Goal: Task Accomplishment & Management: Use online tool/utility

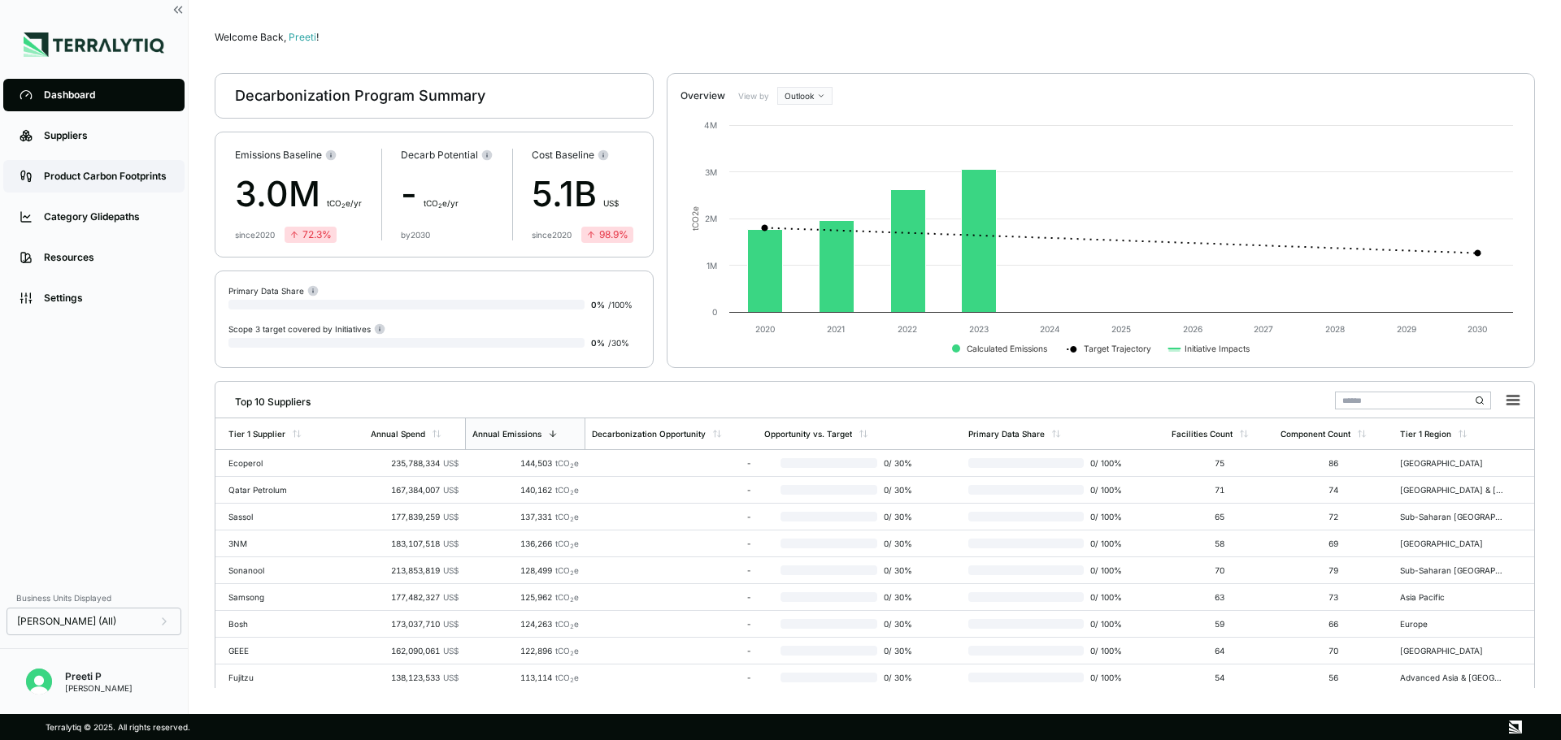
click at [103, 180] on div "Product Carbon Footprints" at bounding box center [106, 176] width 124 height 13
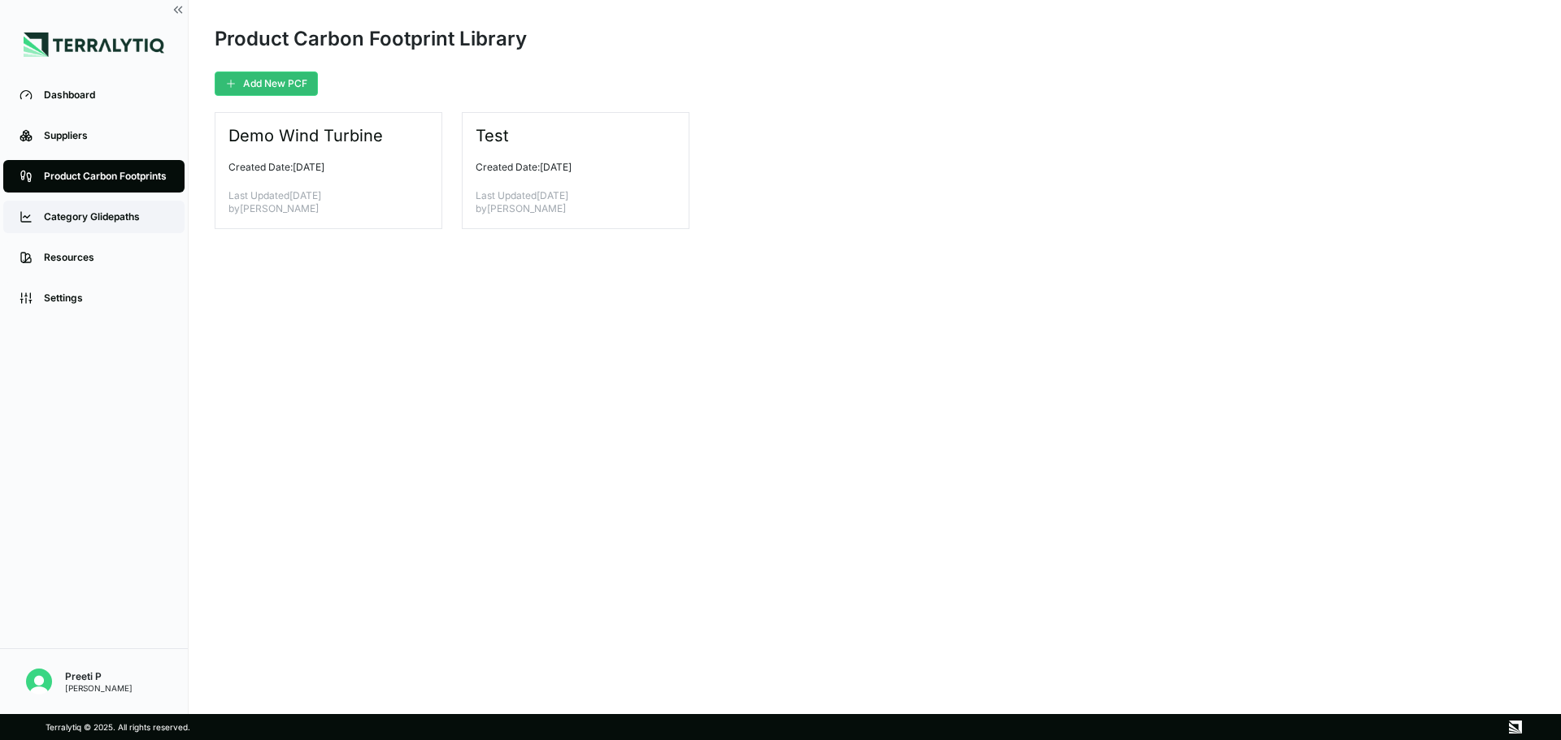
click at [94, 210] on link "Category Glidepaths" at bounding box center [93, 217] width 181 height 33
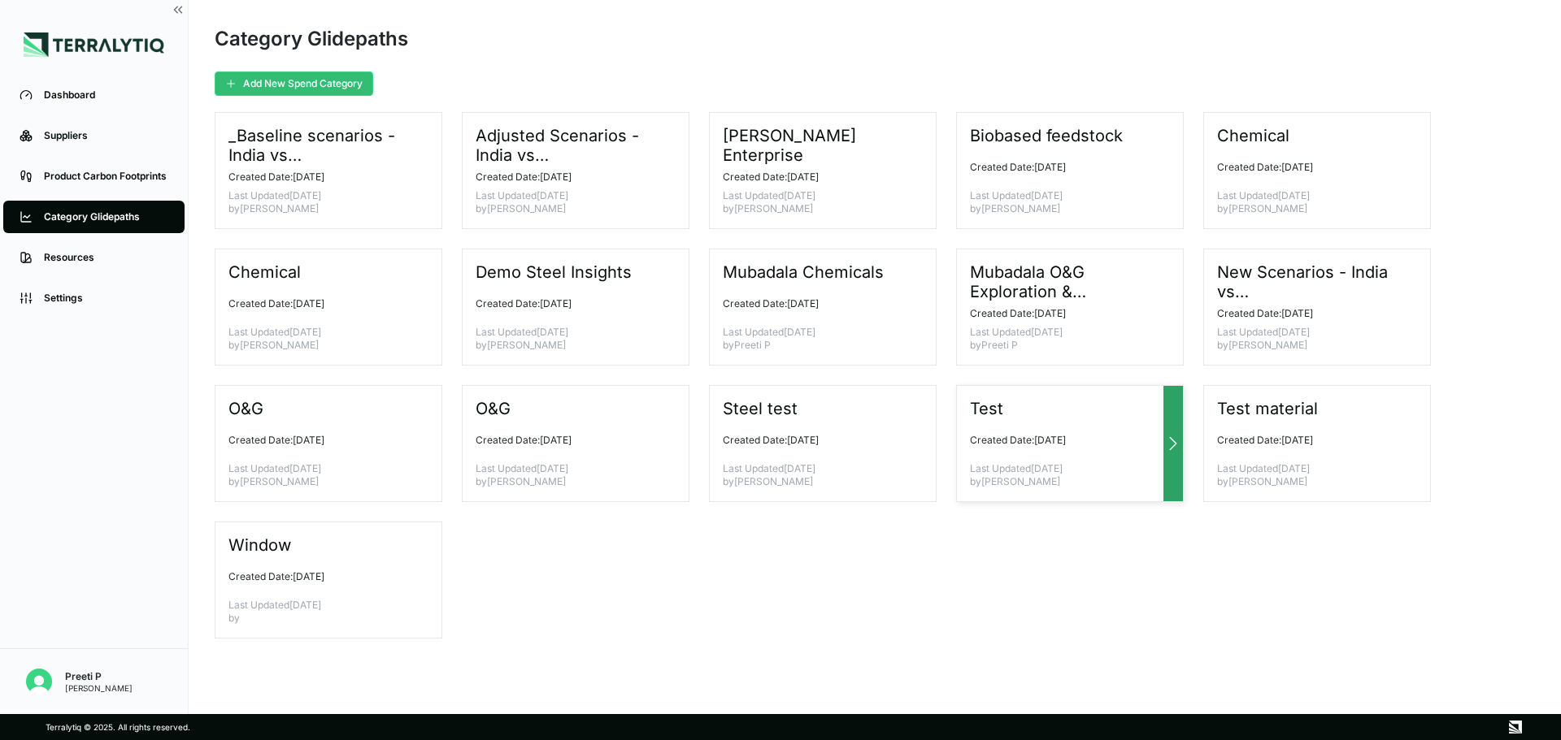
click at [1054, 430] on div "Test Created Date: [DATE] Last Updated [DATE] by [PERSON_NAME]" at bounding box center [1070, 443] width 228 height 117
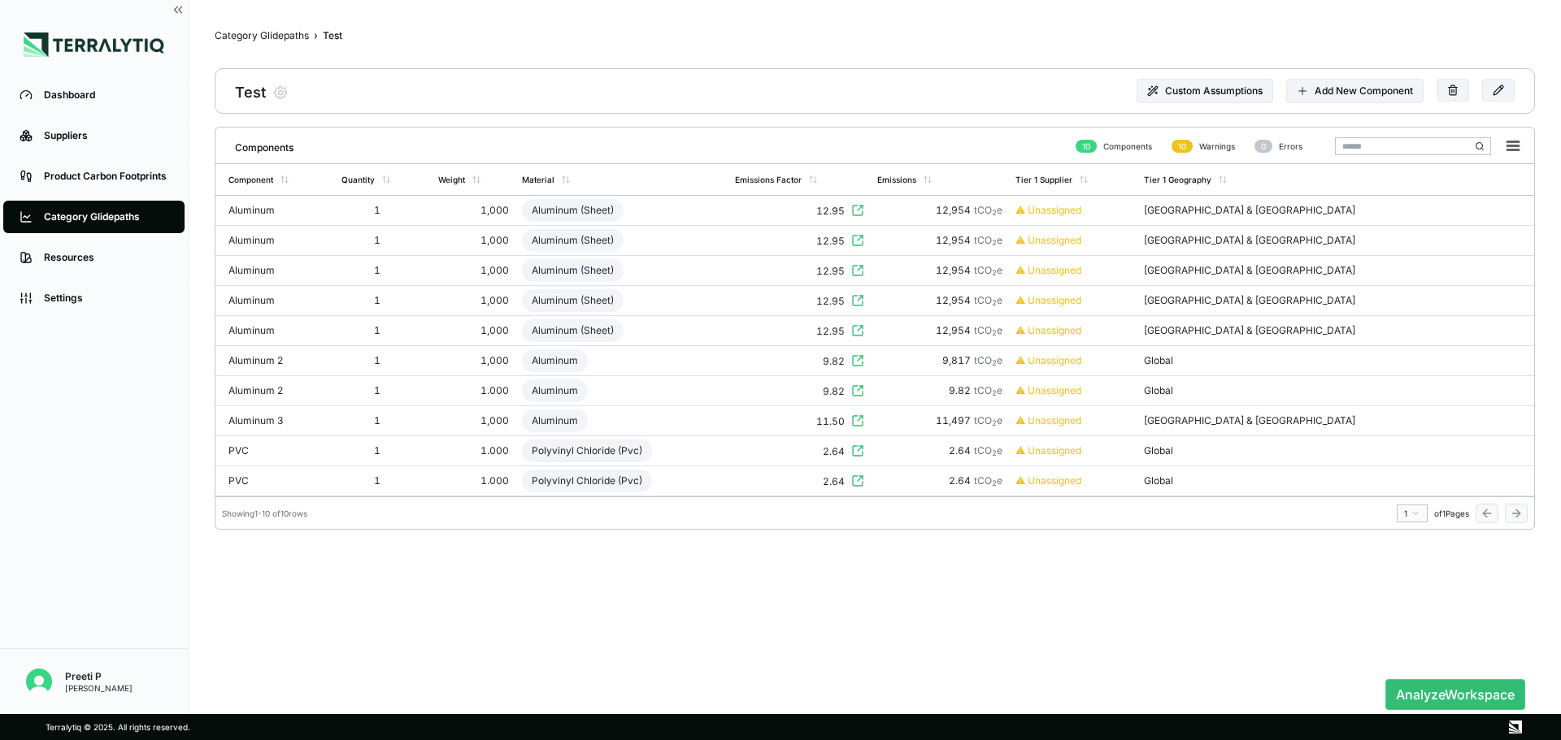
click at [122, 211] on div "Category Glidepaths" at bounding box center [106, 217] width 124 height 13
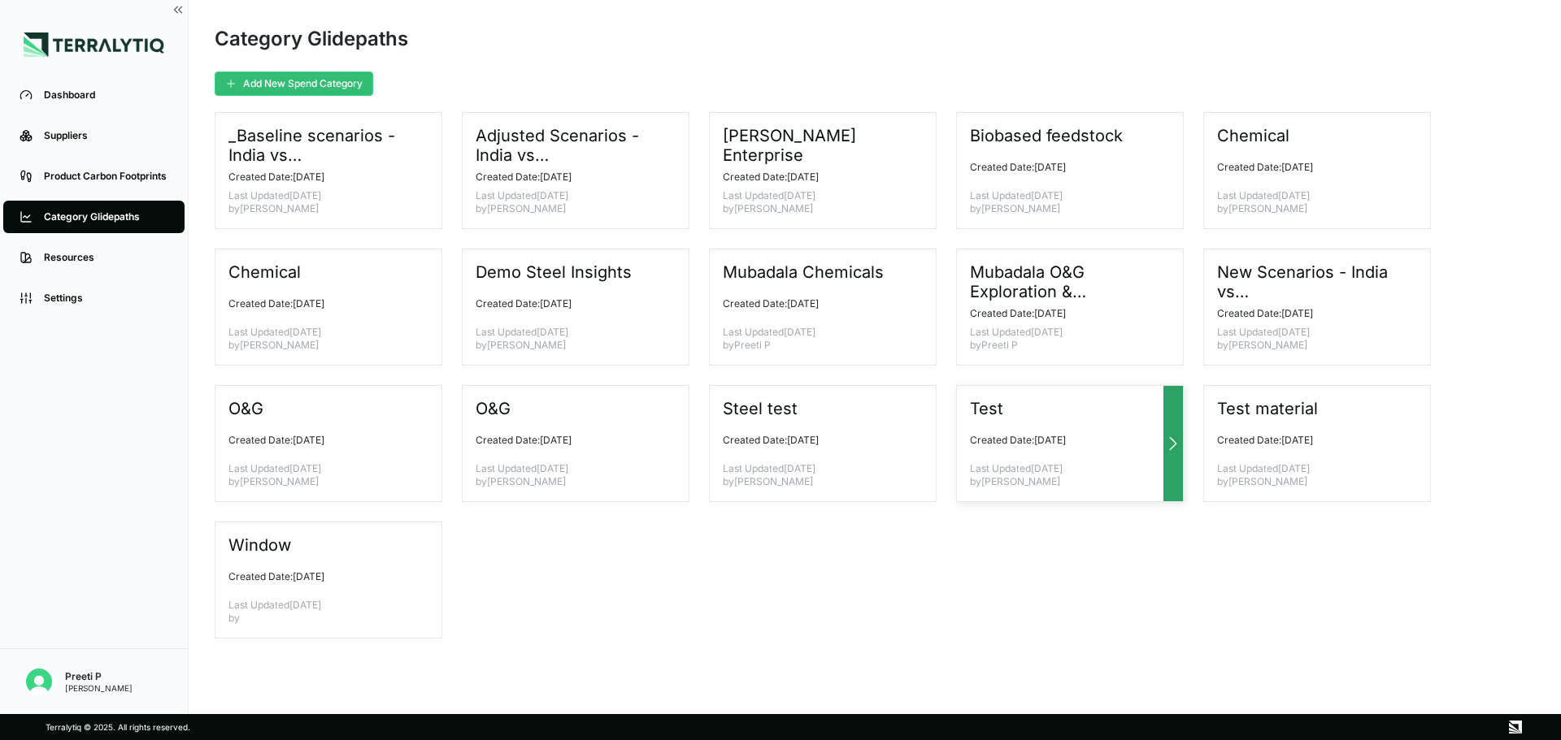
click at [1079, 429] on div "Test Created Date: February 24, 2025 Last Updated February 24, 2025 by Vanshi A…" at bounding box center [1070, 443] width 228 height 117
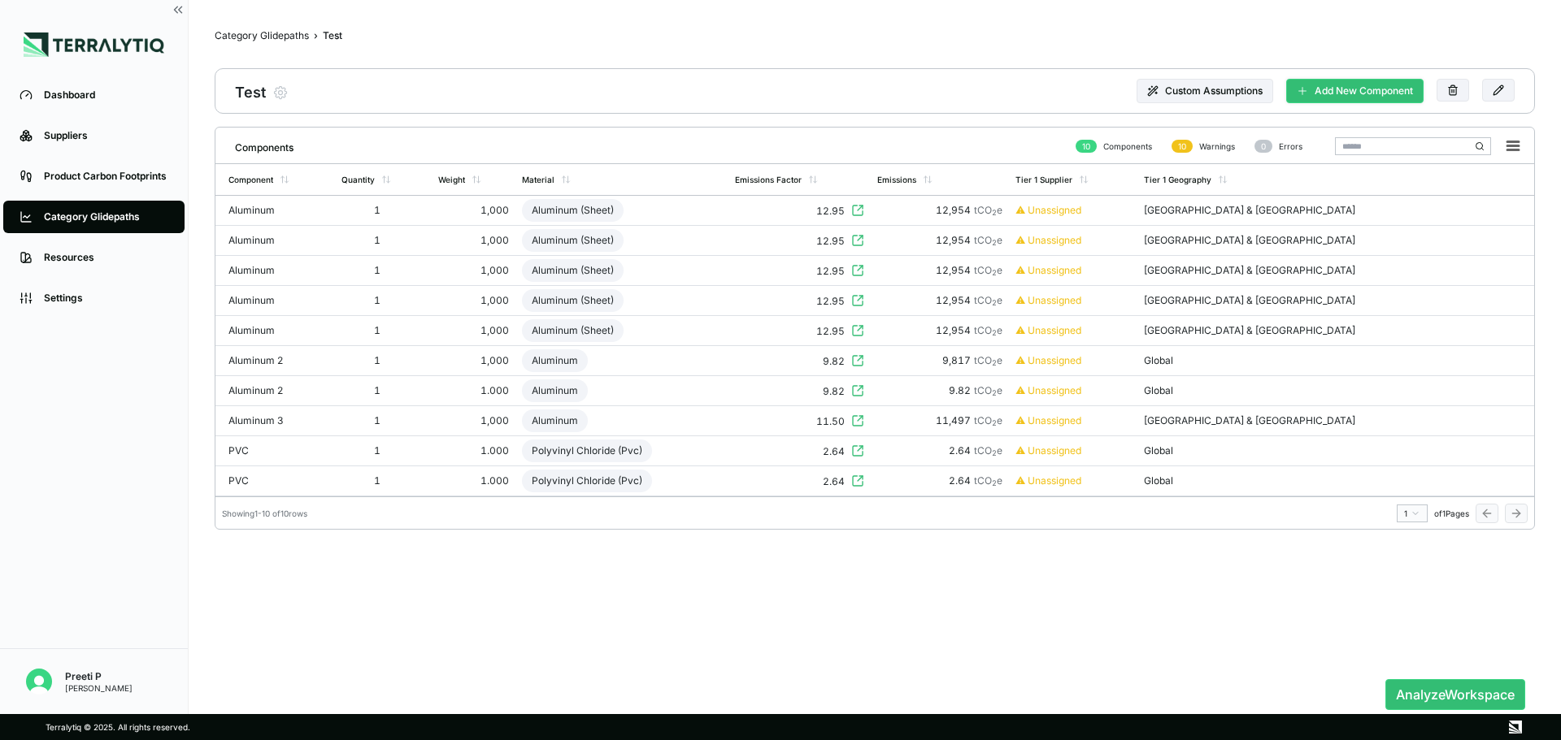
click at [1309, 87] on button "Add New Component" at bounding box center [1354, 91] width 137 height 24
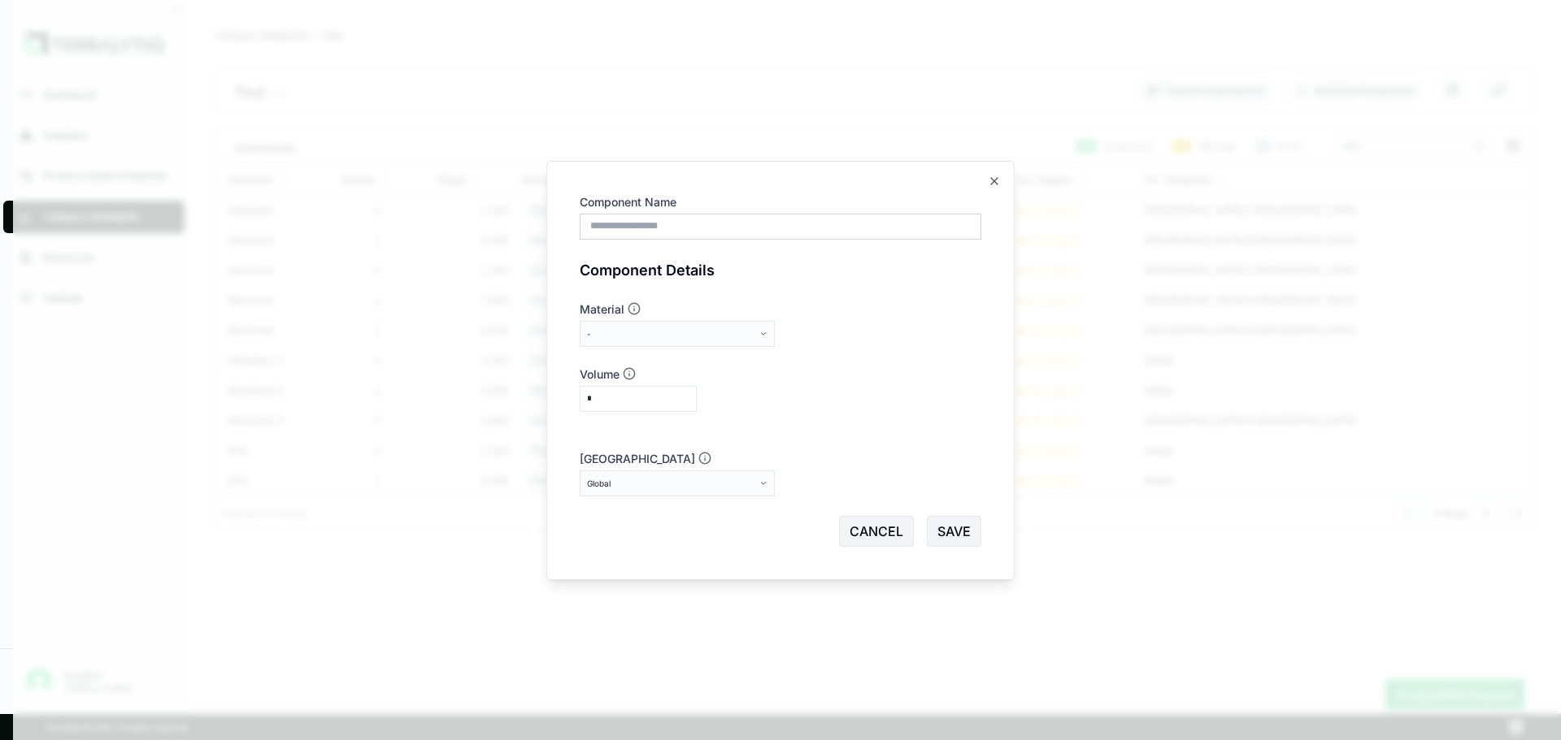
click at [661, 228] on input "Component Name" at bounding box center [781, 227] width 402 height 26
click at [623, 322] on button "-" at bounding box center [677, 334] width 195 height 26
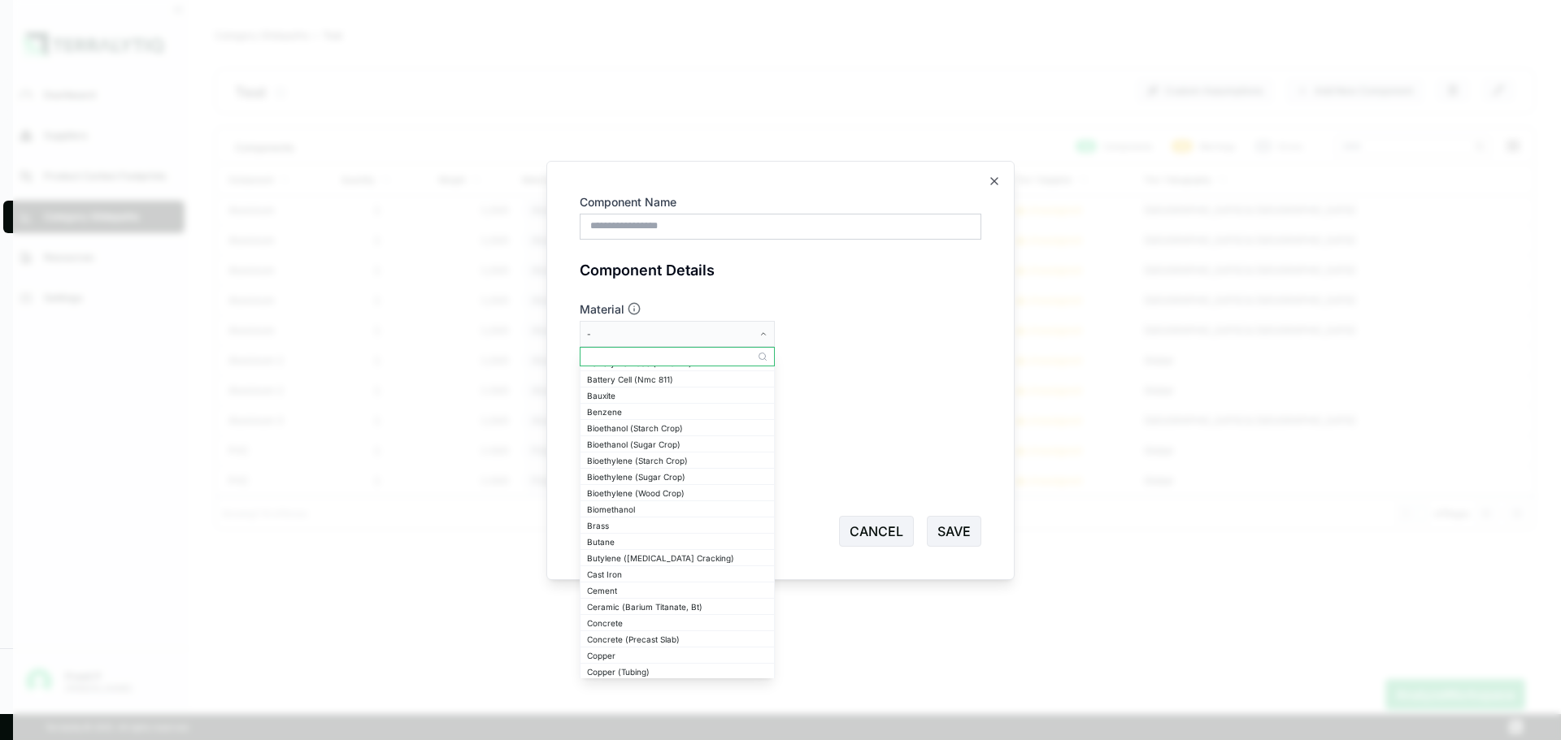
scroll to position [244, 0]
click at [670, 459] on div "Bioethanol (Starch Crop)" at bounding box center [677, 457] width 180 height 10
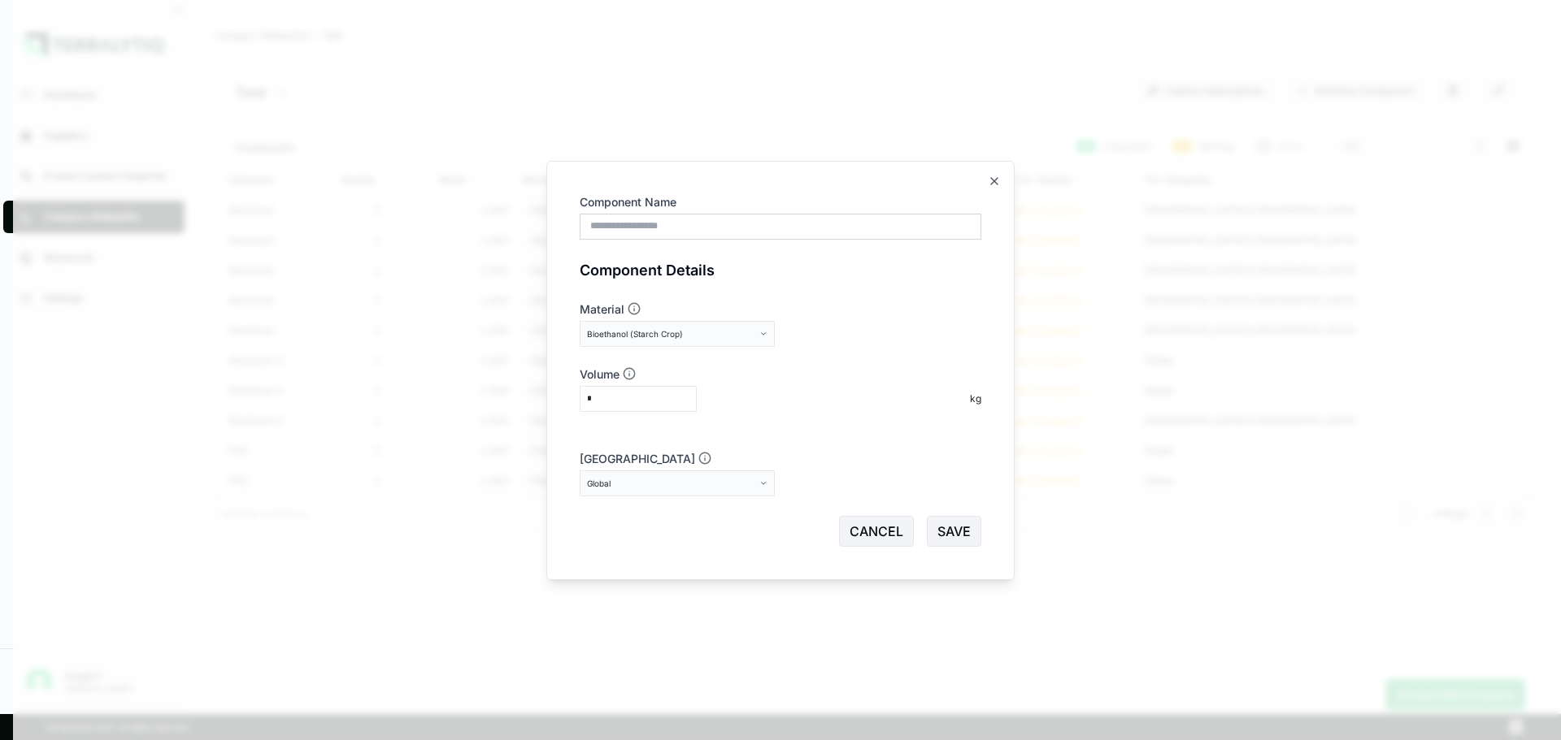
click at [758, 222] on input "Component Name" at bounding box center [781, 227] width 402 height 26
type input "*******"
click at [775, 491] on div "Primary Region Global" at bounding box center [781, 474] width 402 height 46
click at [771, 491] on button "Global" at bounding box center [677, 484] width 195 height 26
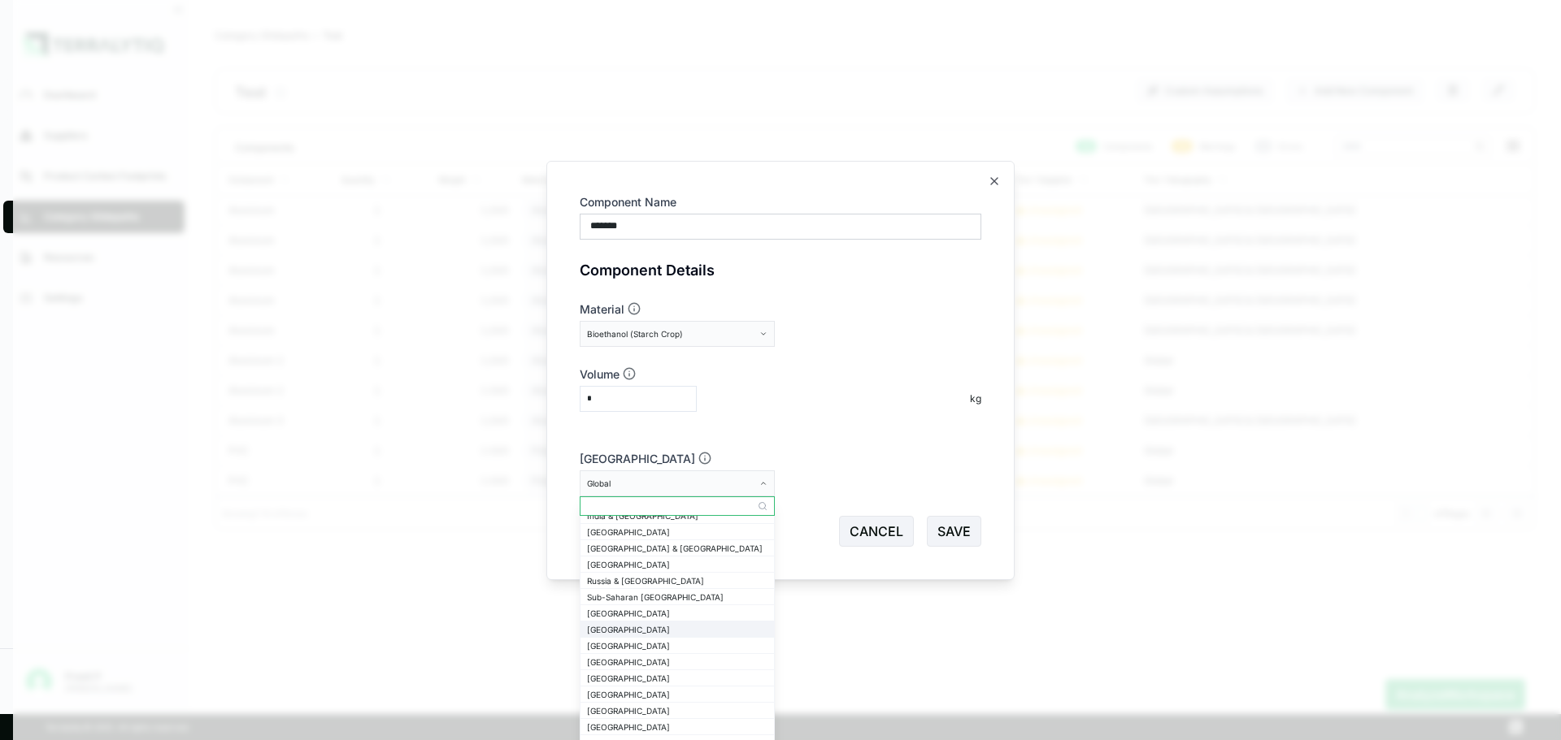
scroll to position [0, 0]
click at [653, 608] on div "India & South Asia" at bounding box center [677, 606] width 180 height 10
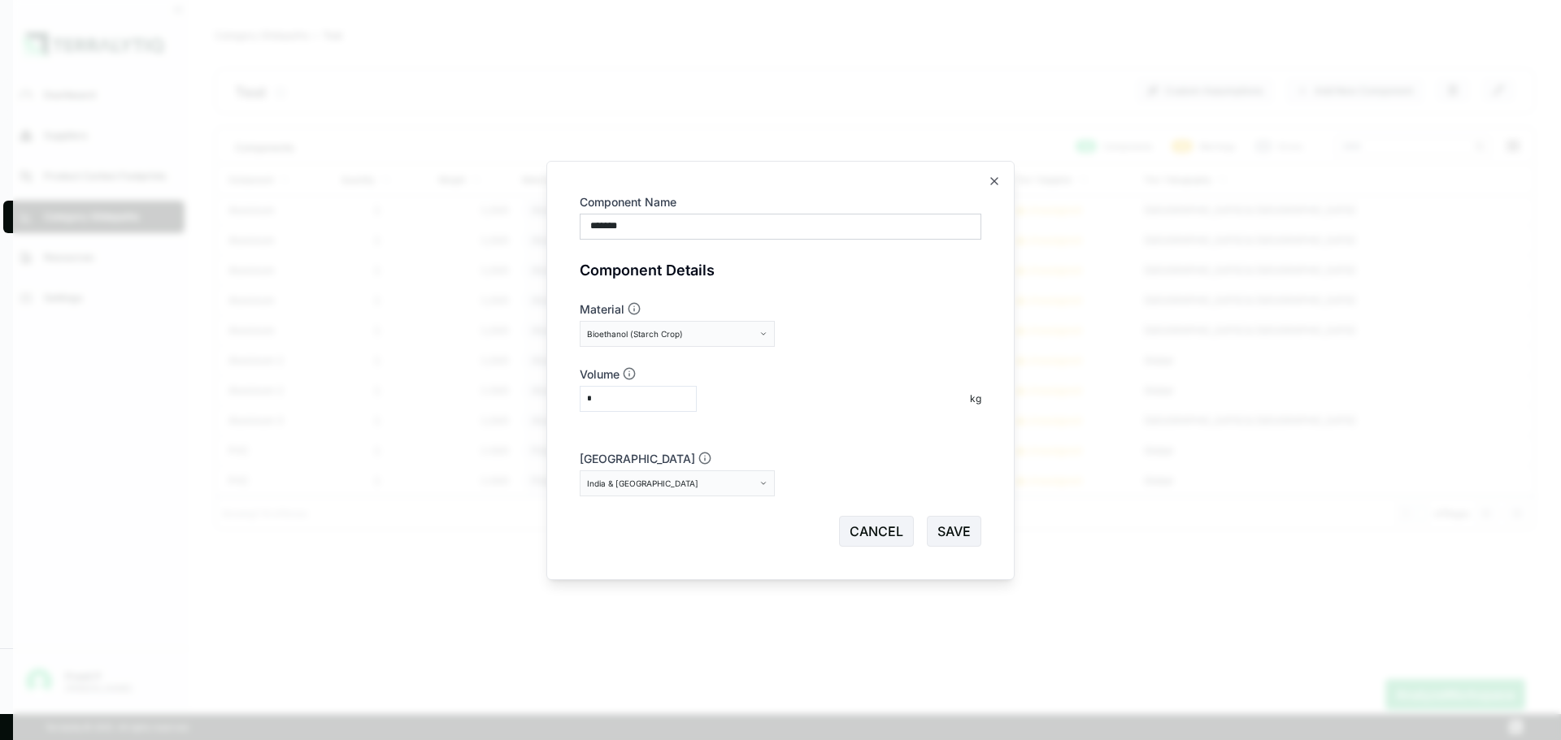
click at [751, 480] on div "India & South Asia" at bounding box center [671, 484] width 169 height 10
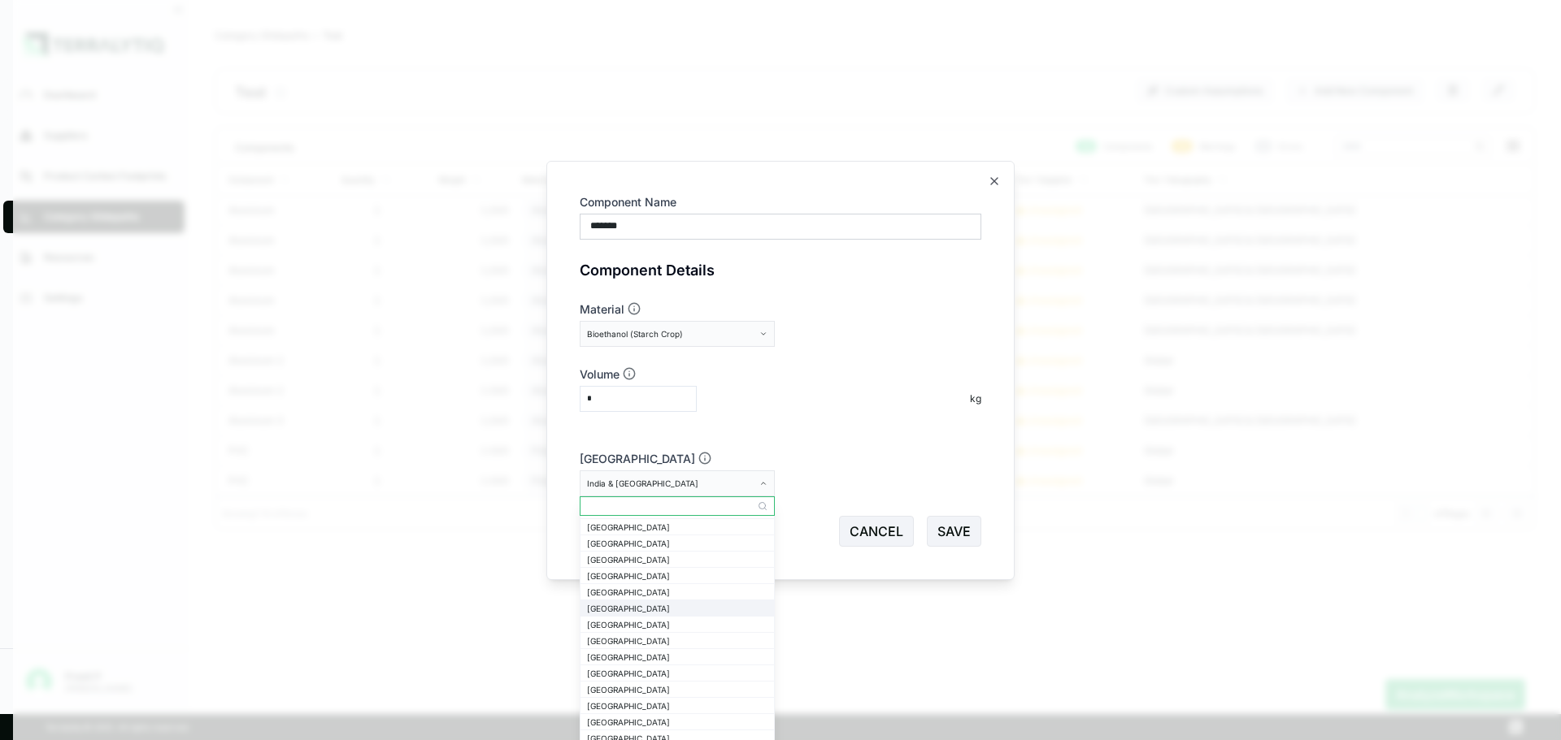
scroll to position [488, 0]
drag, startPoint x: 629, startPoint y: 639, endPoint x: 683, endPoint y: 608, distance: 61.9
click at [634, 636] on div "India" at bounding box center [677, 639] width 180 height 10
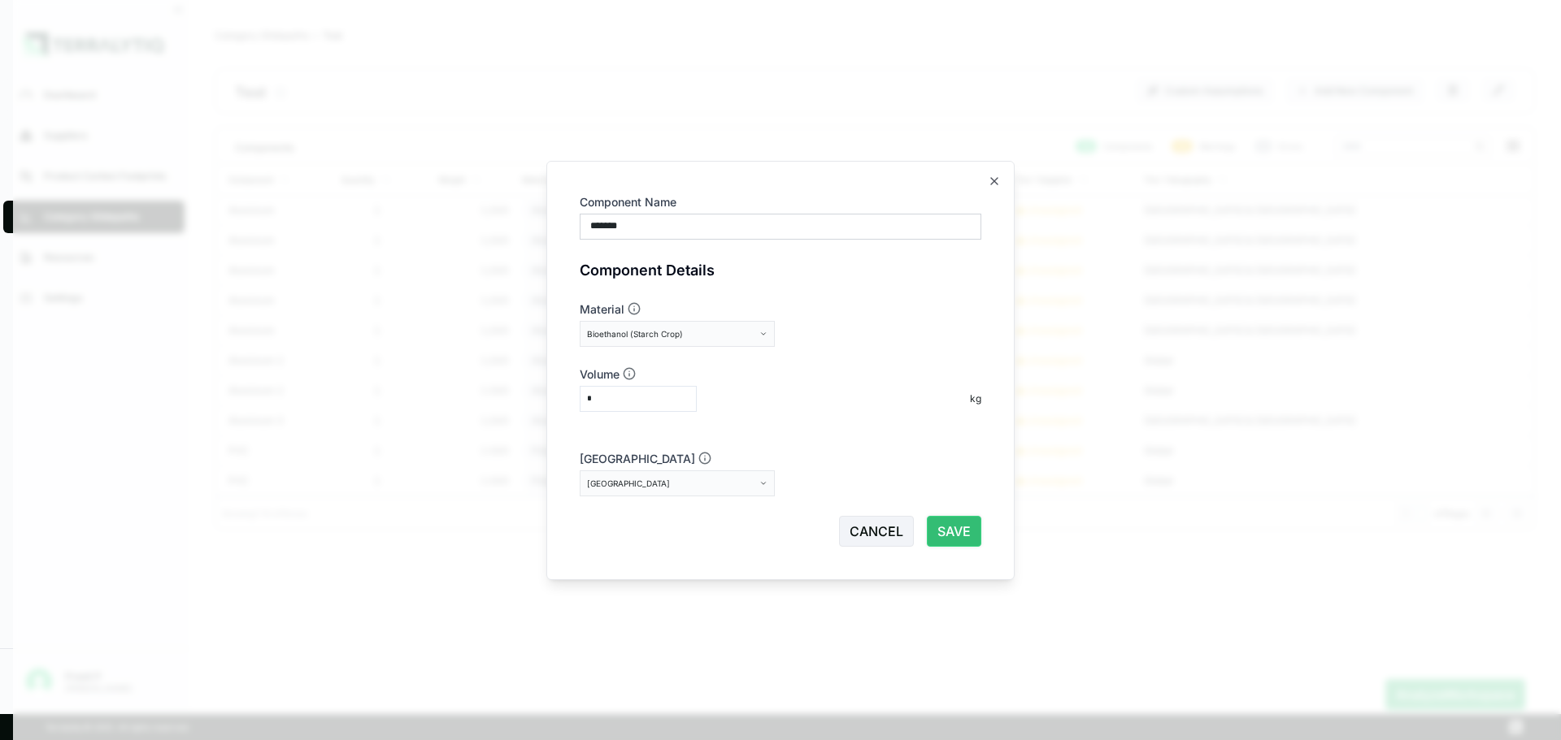
click at [963, 530] on button "SAVE" at bounding box center [954, 531] width 54 height 31
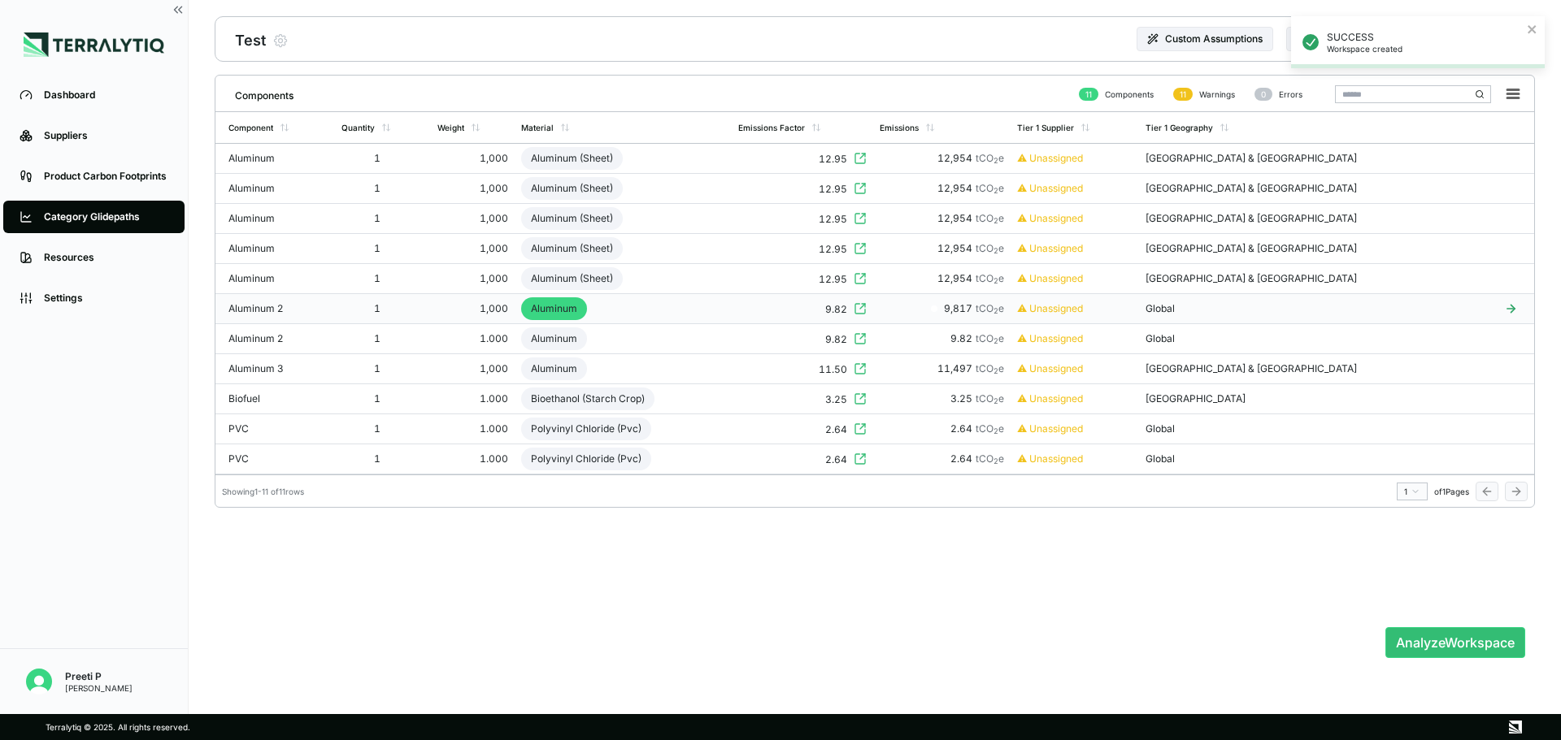
scroll to position [78, 0]
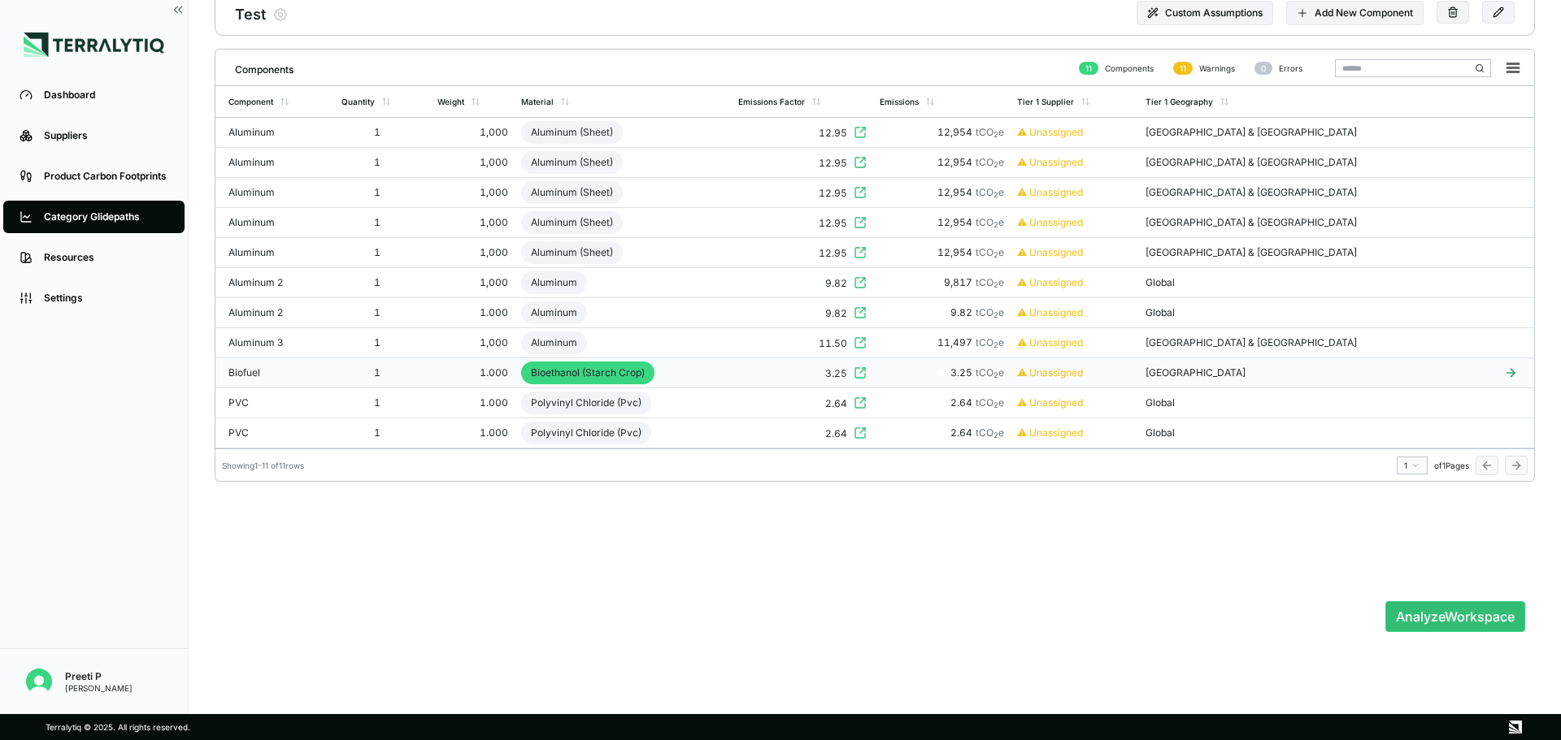
click at [866, 366] on div at bounding box center [859, 373] width 13 height 15
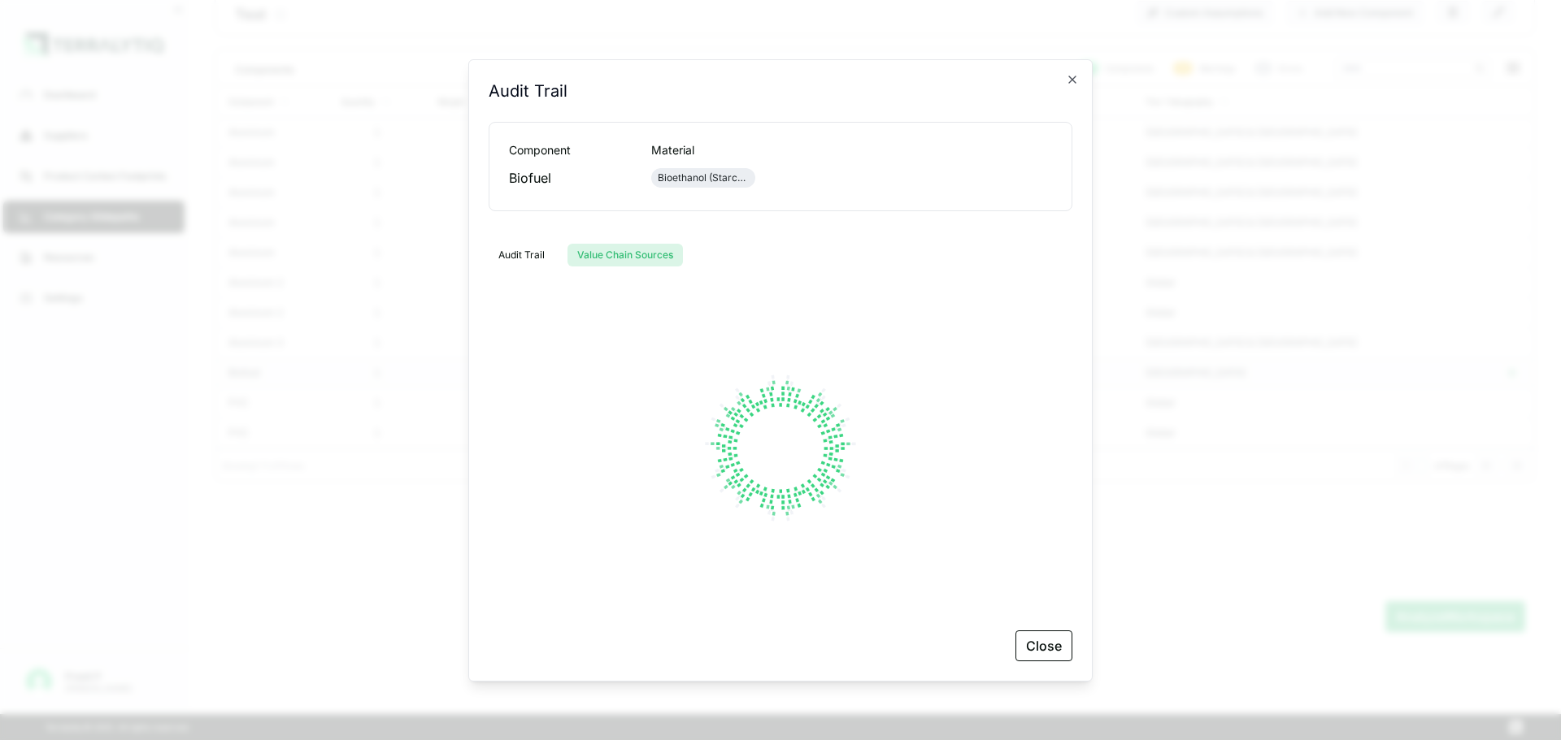
click at [627, 254] on button "Value Chain Sources" at bounding box center [624, 255] width 115 height 23
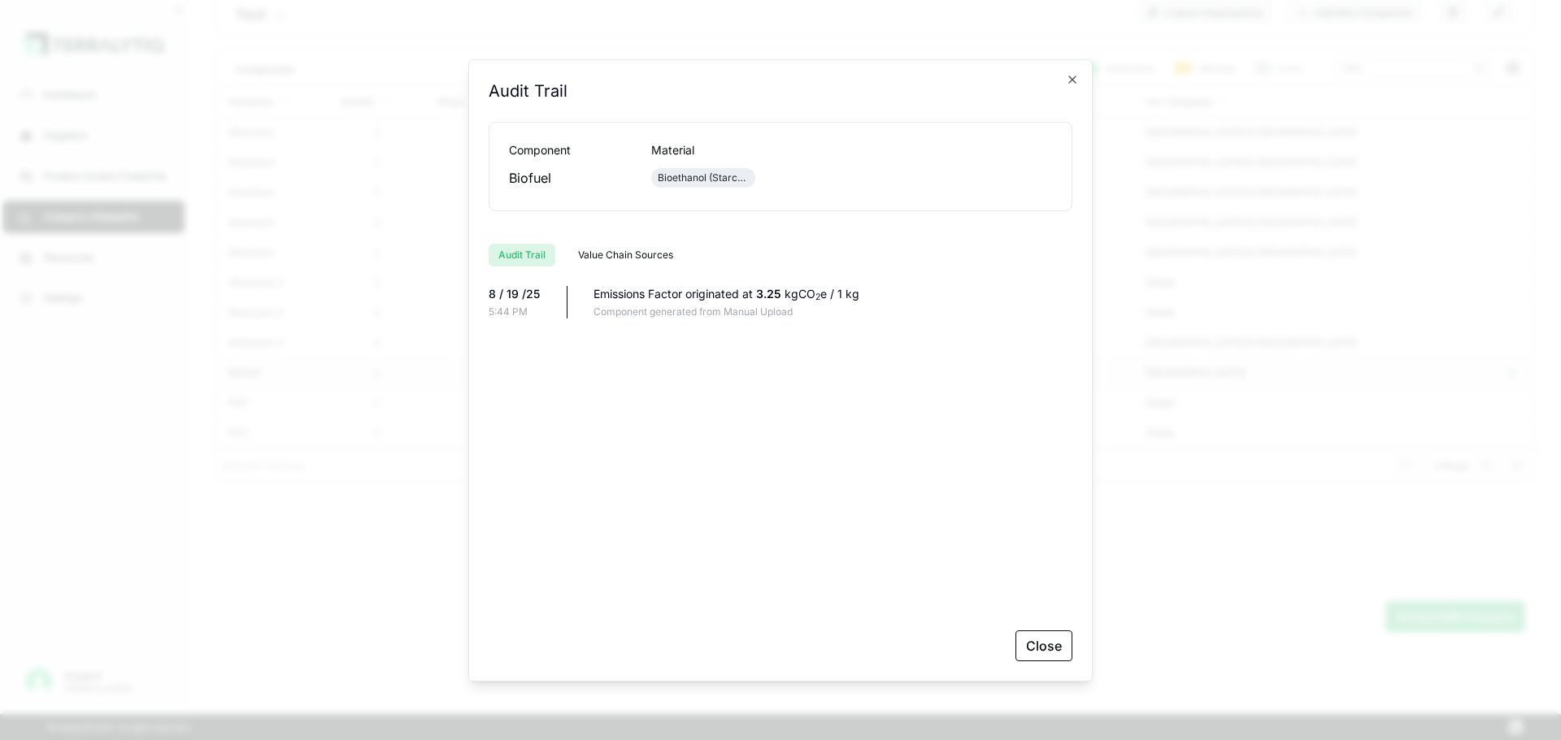
click at [513, 260] on button "Audit Trail" at bounding box center [522, 255] width 67 height 23
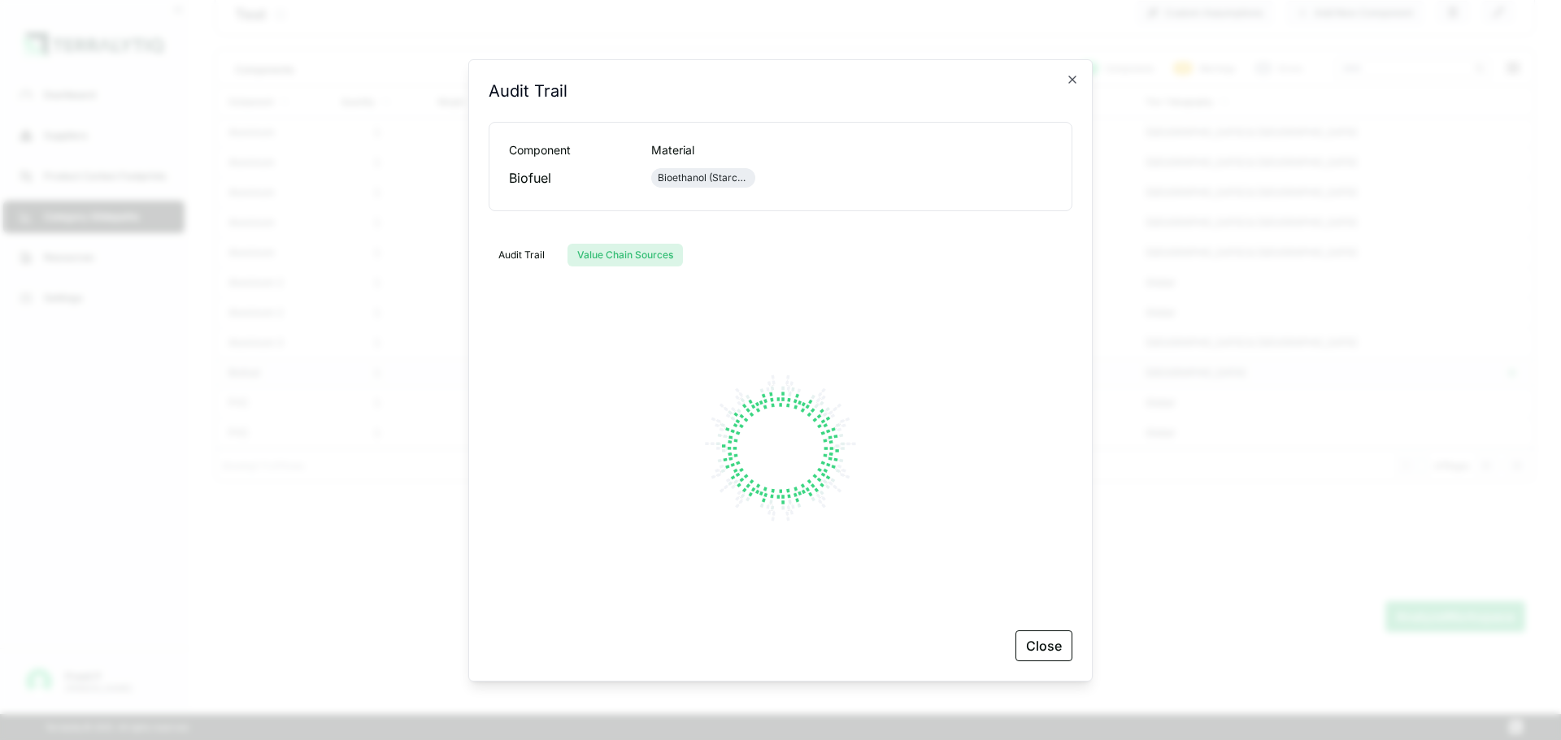
click at [589, 260] on button "Value Chain Sources" at bounding box center [624, 255] width 115 height 23
click at [1069, 76] on icon "button" at bounding box center [1072, 79] width 7 height 7
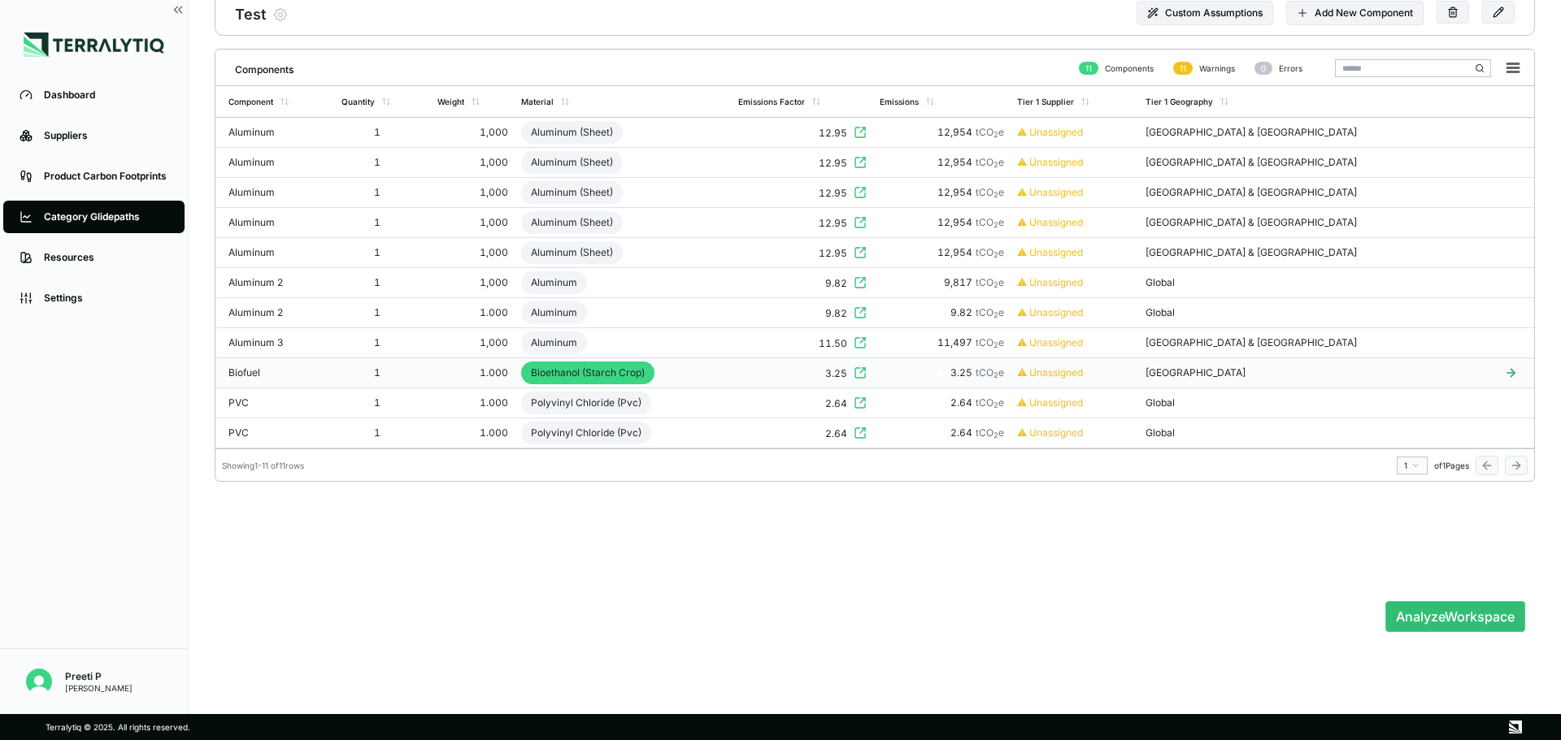
click at [1507, 368] on icon at bounding box center [1511, 373] width 50 height 13
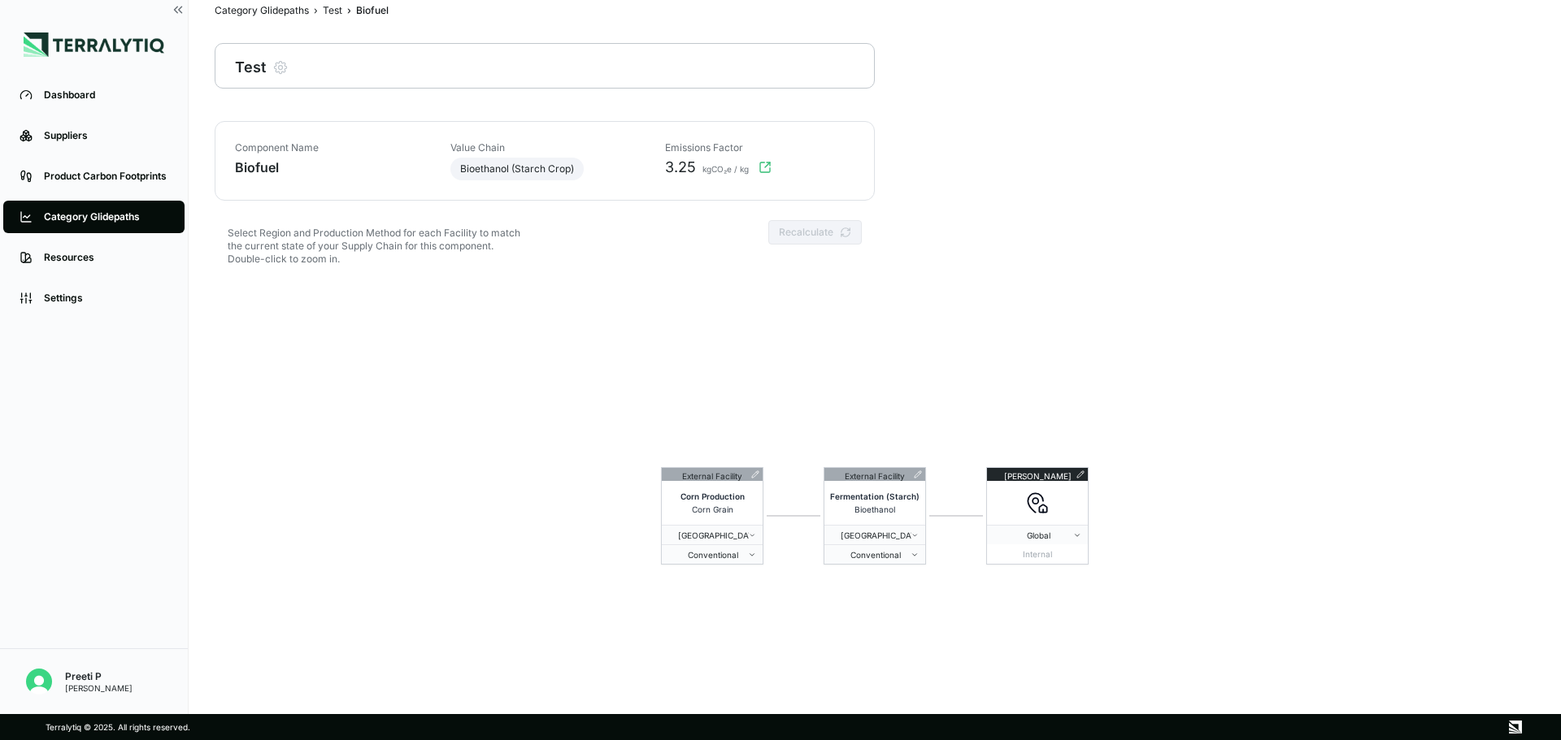
scroll to position [0, 0]
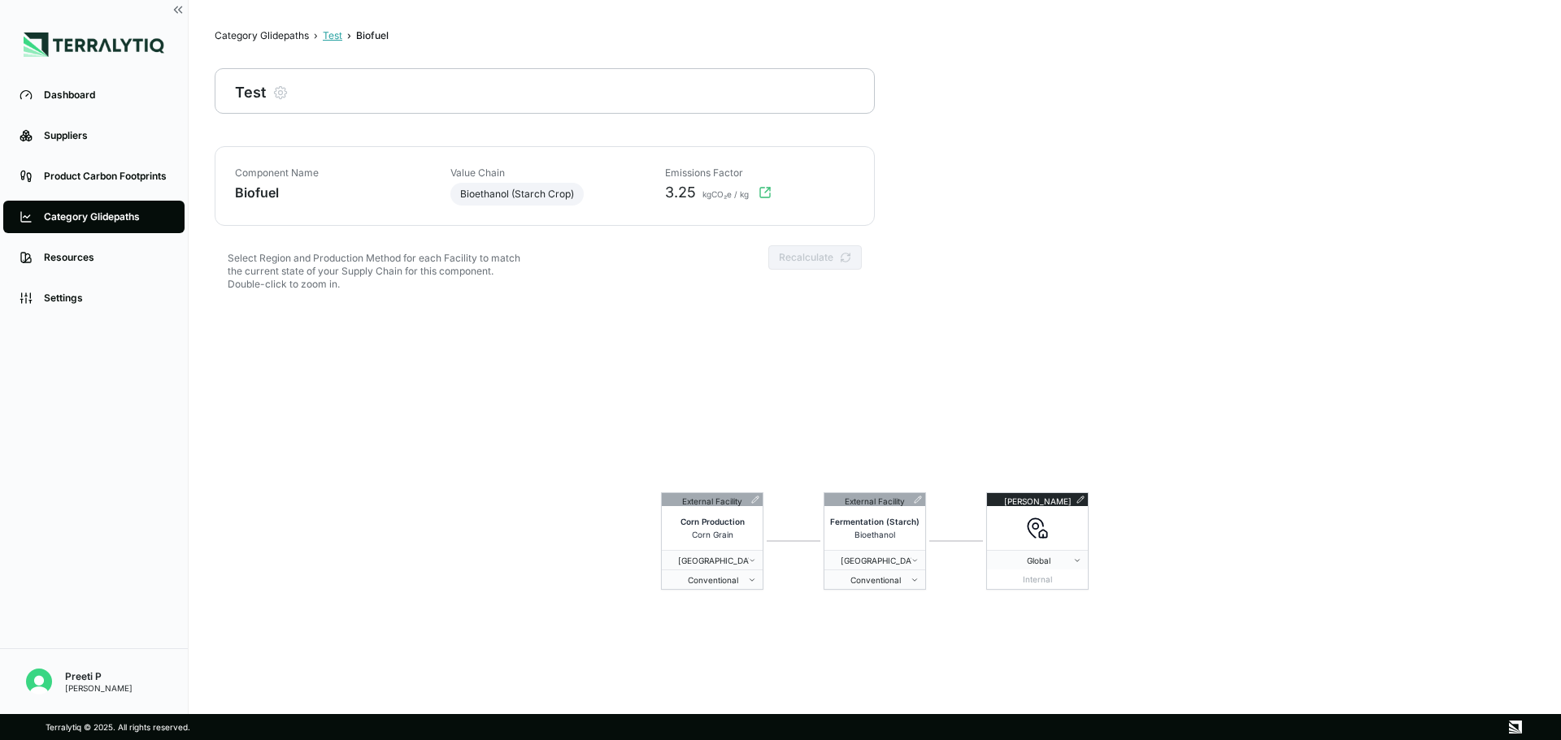
click at [325, 37] on div "Test" at bounding box center [333, 35] width 20 height 13
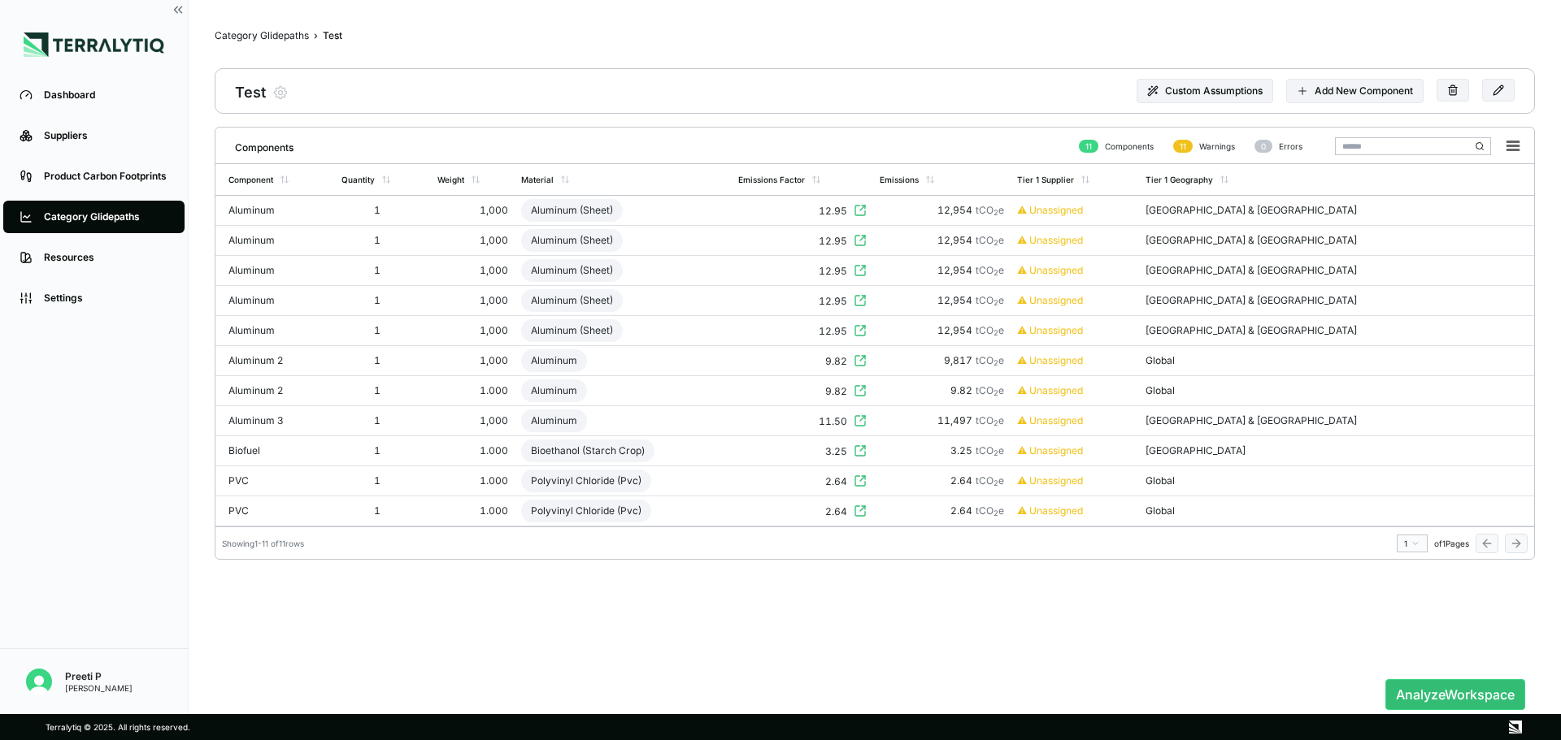
click at [873, 597] on div "Components 11 Components 11 Warnings 0 Errors Component Quantity Weight Materia…" at bounding box center [875, 397] width 1320 height 540
click at [1457, 694] on button "Analyze Workspace" at bounding box center [1455, 695] width 140 height 31
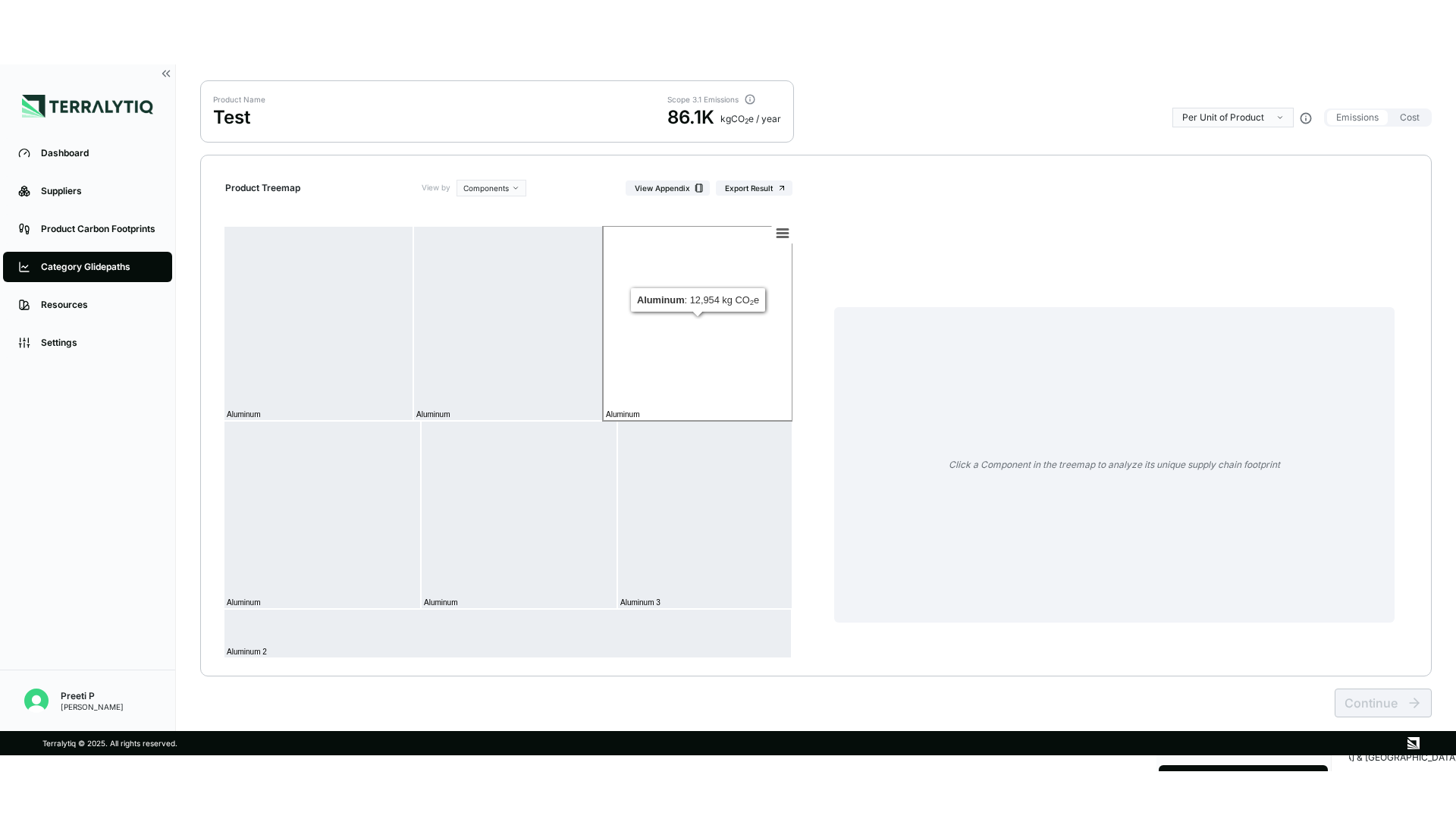
scroll to position [101, 0]
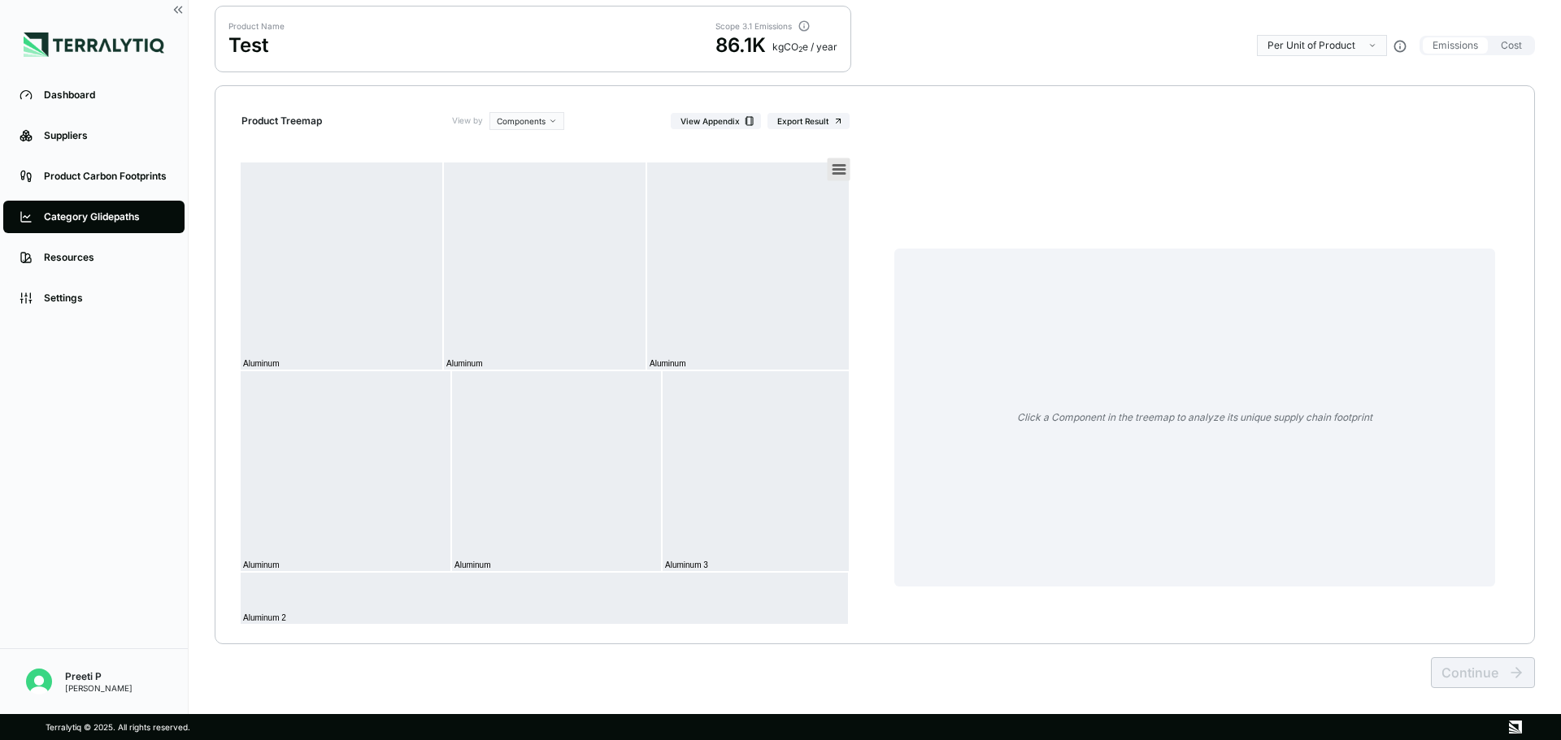
click at [845, 172] on icon at bounding box center [838, 170] width 11 height 8
click at [869, 150] on div "Product Treemap View by Components View Appendix Export Result Created with Hig…" at bounding box center [875, 364] width 1320 height 559
click at [845, 172] on rect at bounding box center [838, 170] width 23 height 23
click at [804, 193] on li "View in full screen" at bounding box center [794, 194] width 98 height 14
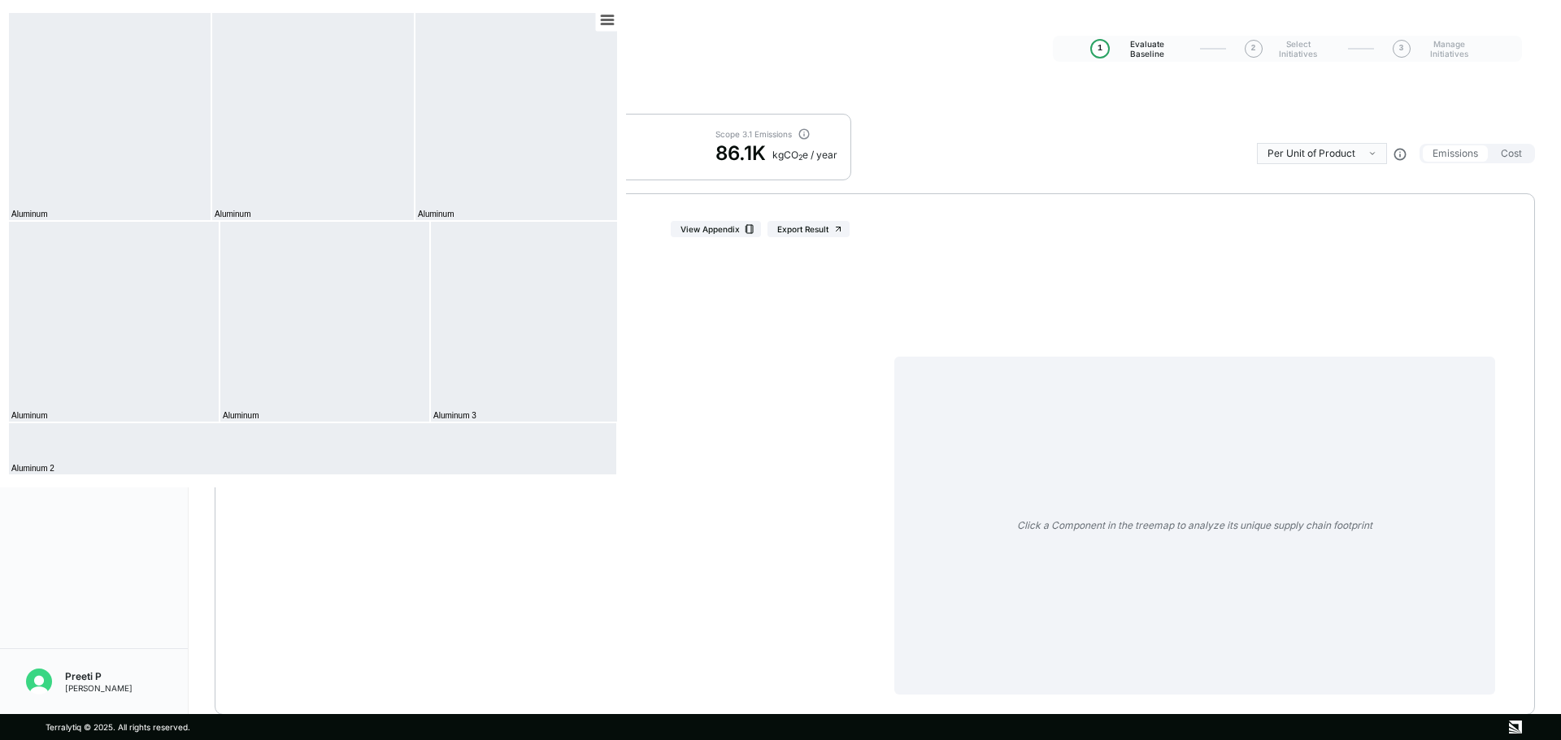
click at [536, 234] on html "Dashboard Suppliers Product Carbon Footprints Category Glidepaths Resources Set…" at bounding box center [780, 370] width 1561 height 740
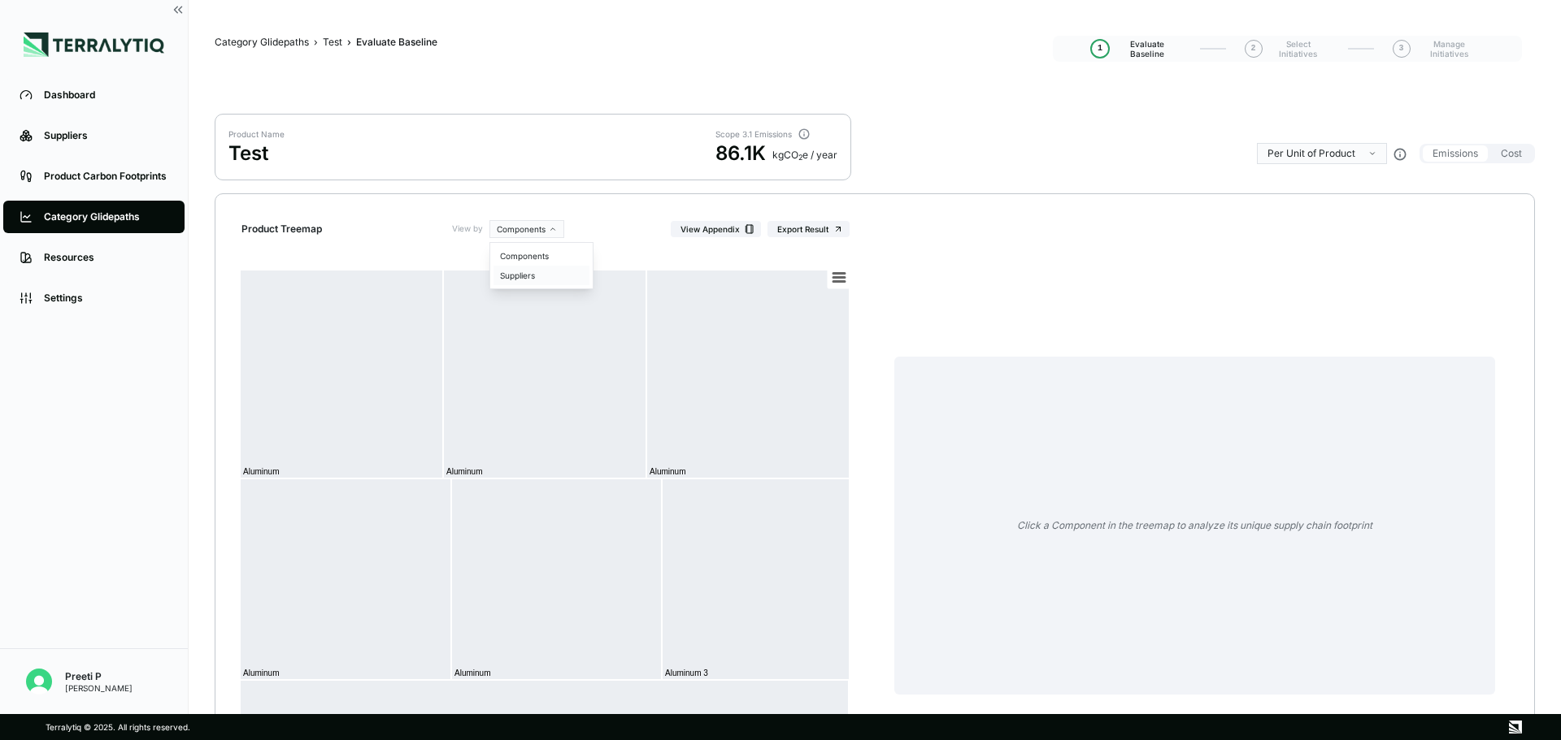
click at [532, 268] on div "Suppliers" at bounding box center [541, 276] width 96 height 20
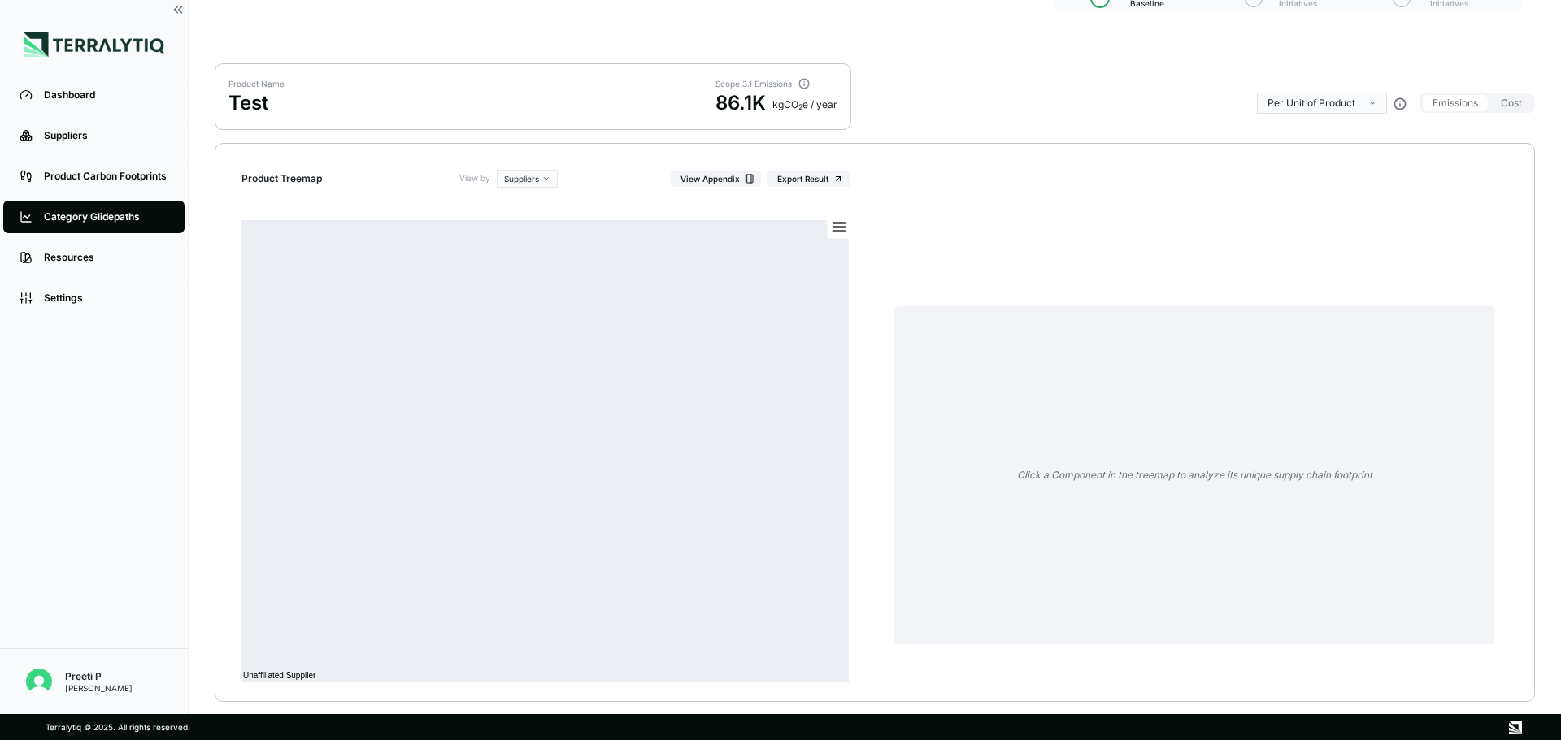
scroll to position [108, 0]
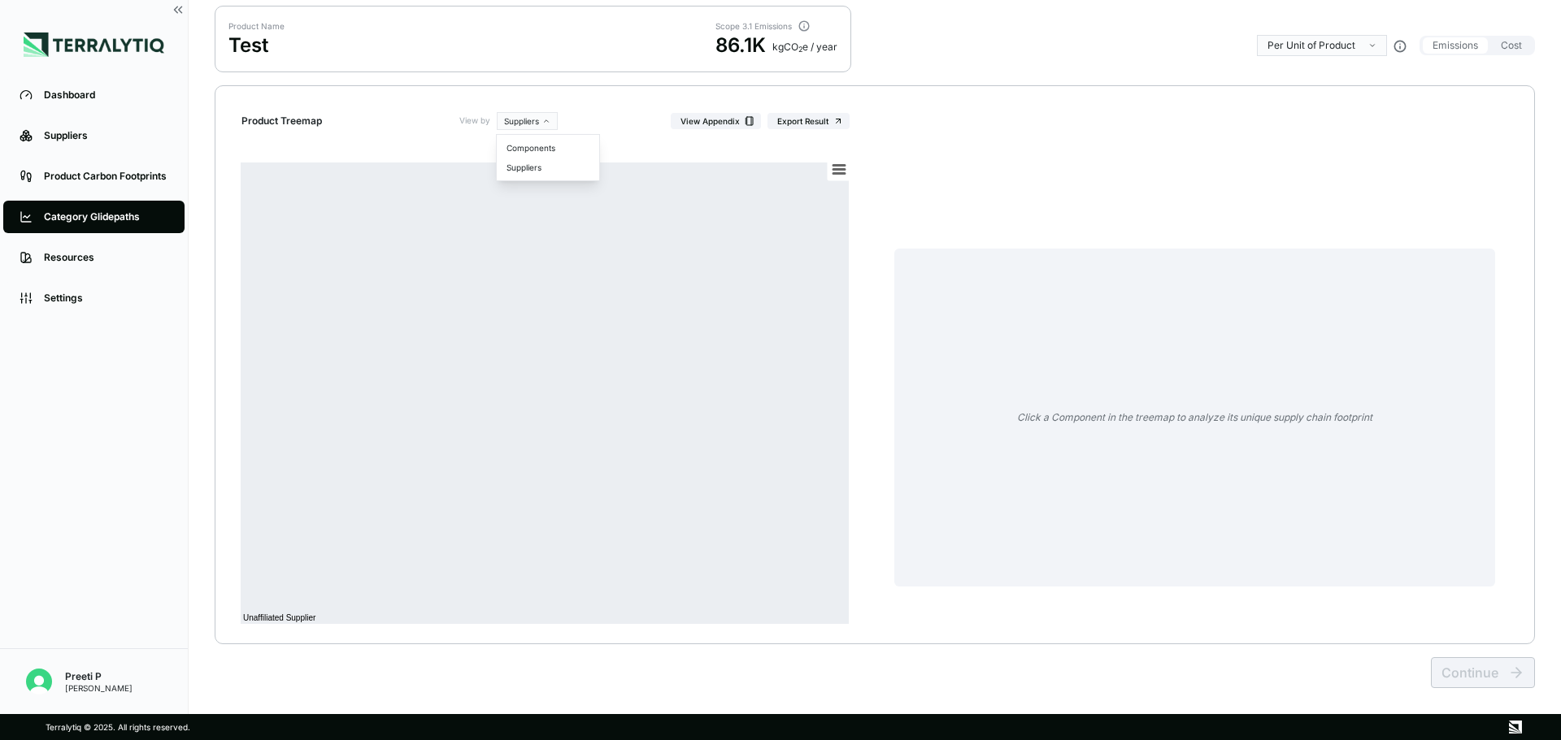
click at [537, 117] on html "Dashboard Suppliers Product Carbon Footprints Category Glidepaths Resources Set…" at bounding box center [780, 370] width 1561 height 740
click at [526, 150] on div "Components" at bounding box center [548, 148] width 96 height 20
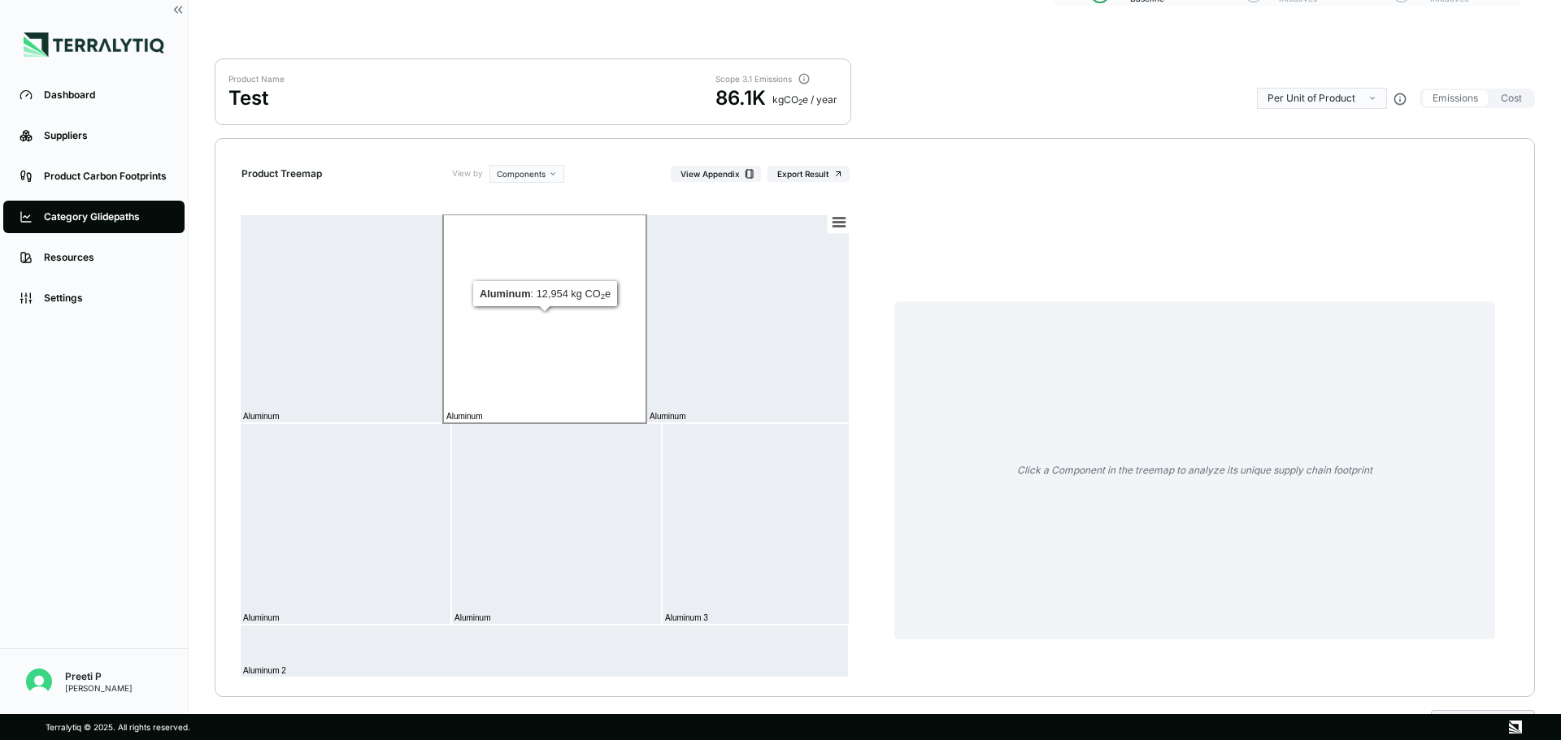
scroll to position [0, 0]
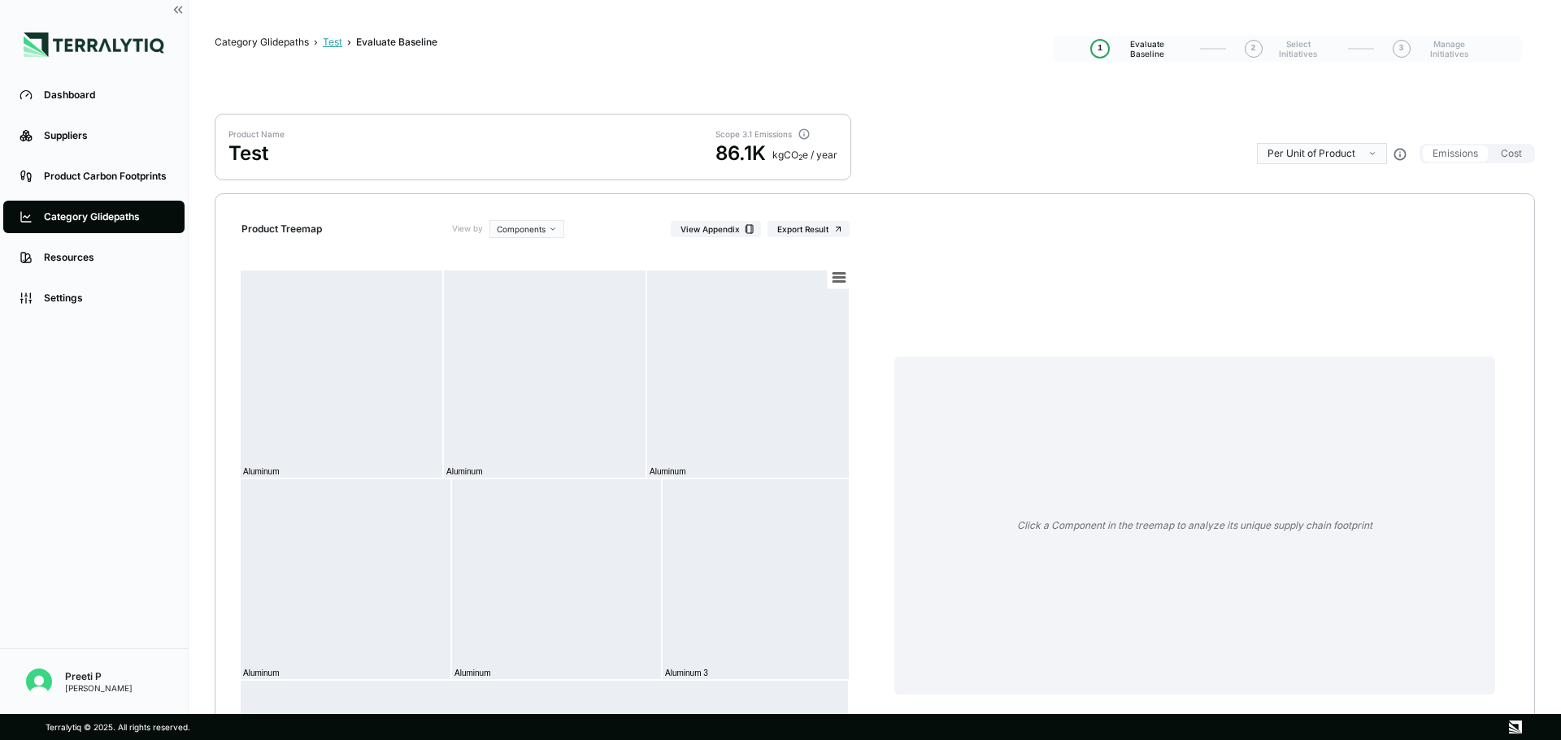
click at [341, 40] on div "Test" at bounding box center [333, 42] width 20 height 13
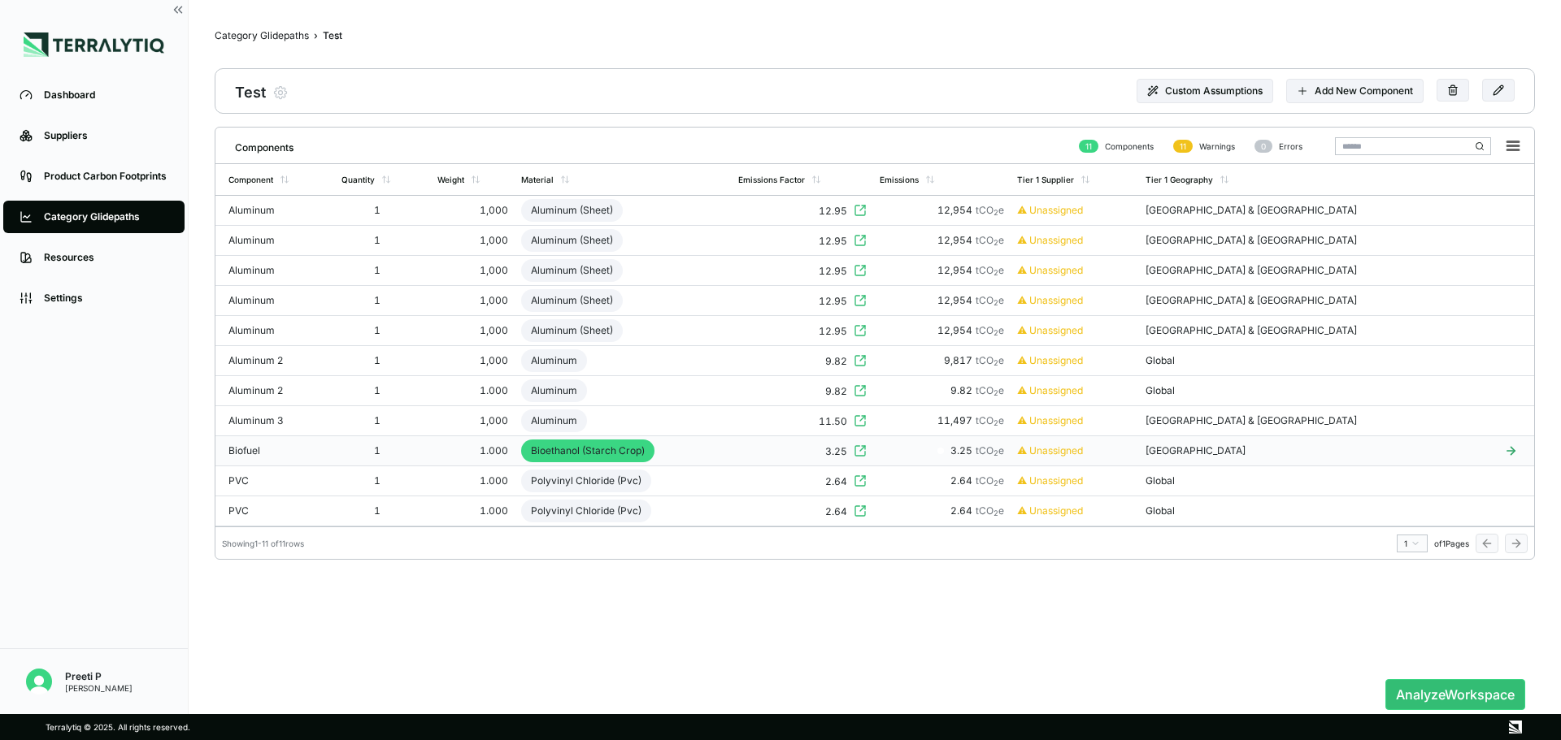
click at [585, 445] on div "Bioethanol (Starch Crop)" at bounding box center [587, 451] width 133 height 23
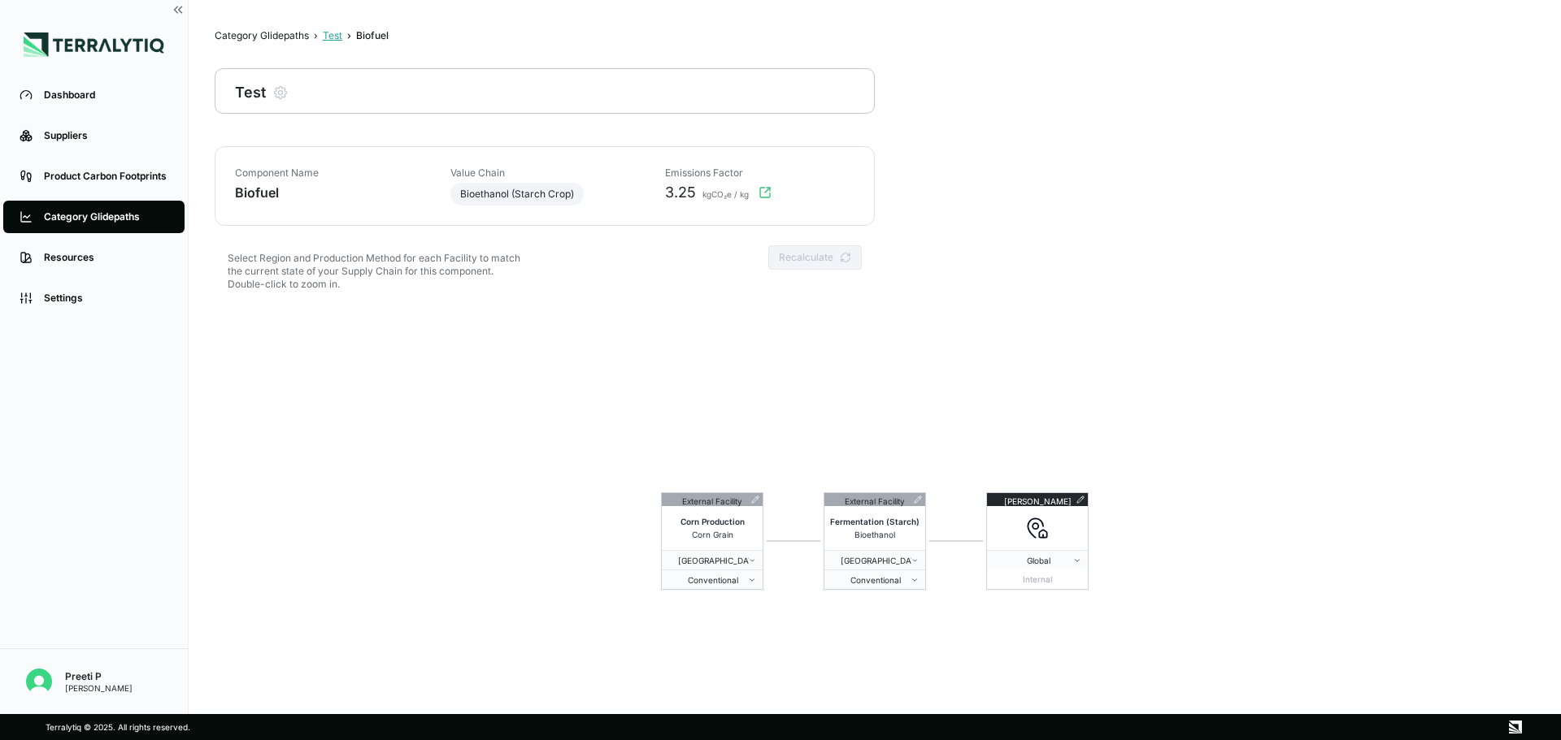
click at [324, 38] on div "Test" at bounding box center [333, 35] width 20 height 13
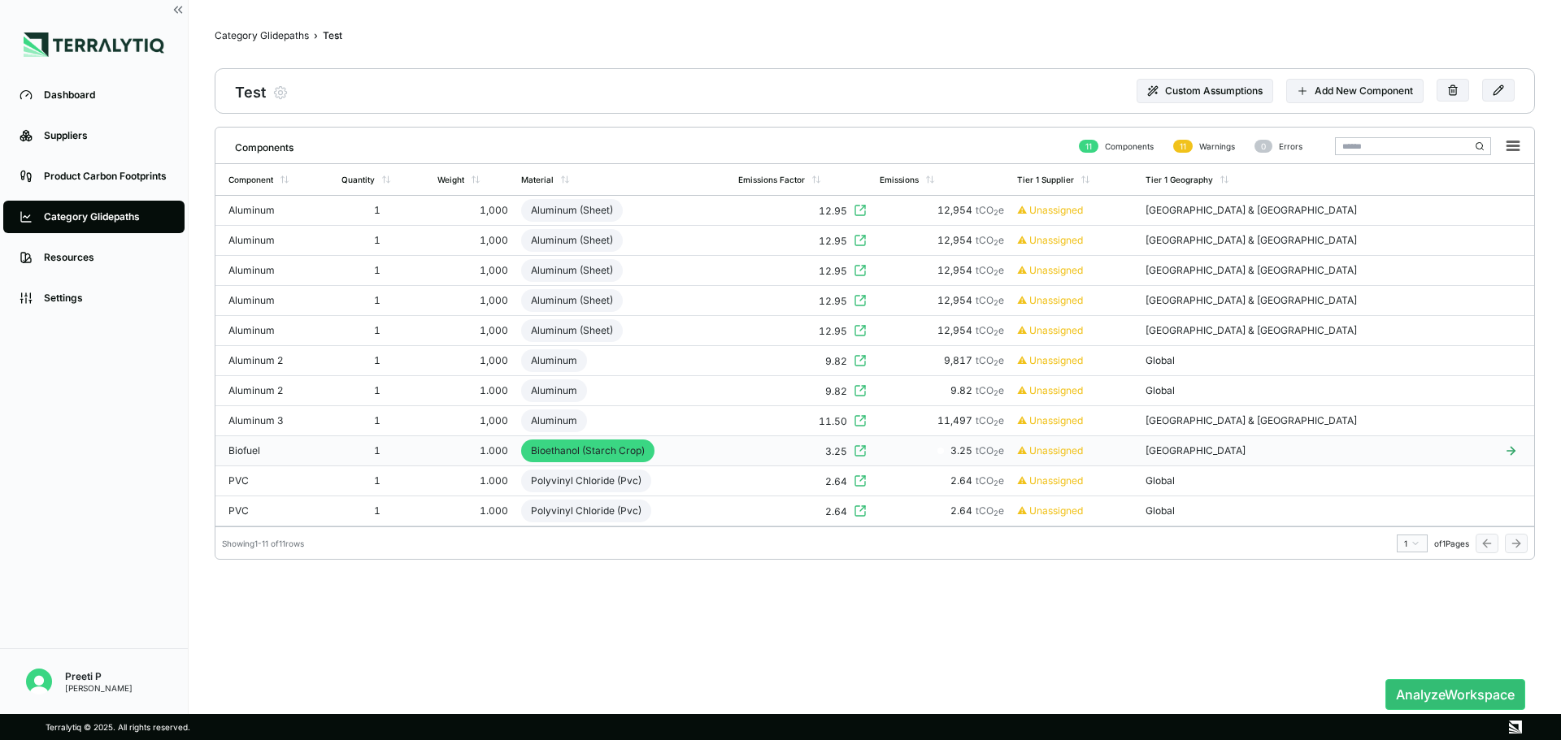
click at [1512, 453] on icon at bounding box center [1511, 451] width 50 height 13
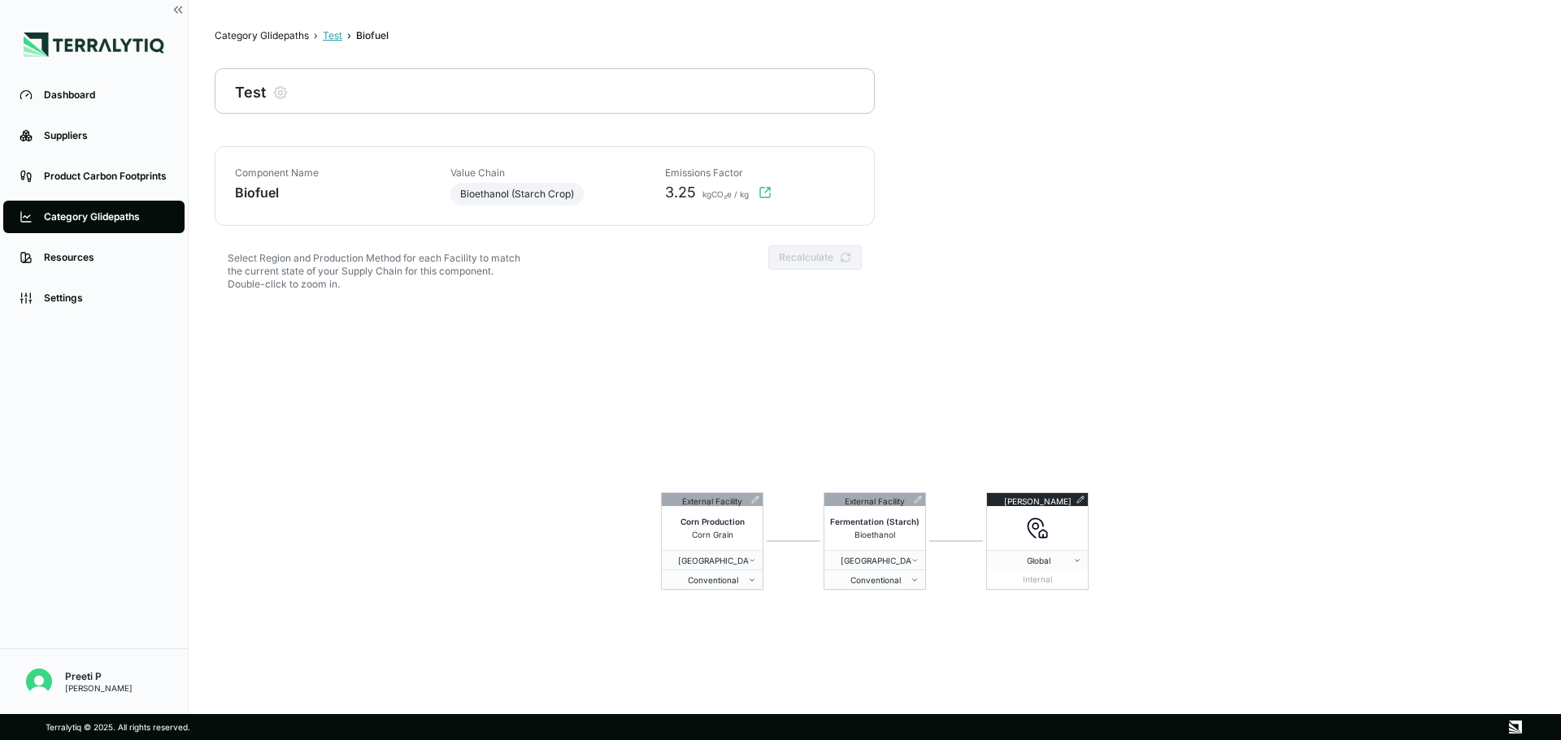
click at [332, 30] on div "Test" at bounding box center [333, 35] width 20 height 13
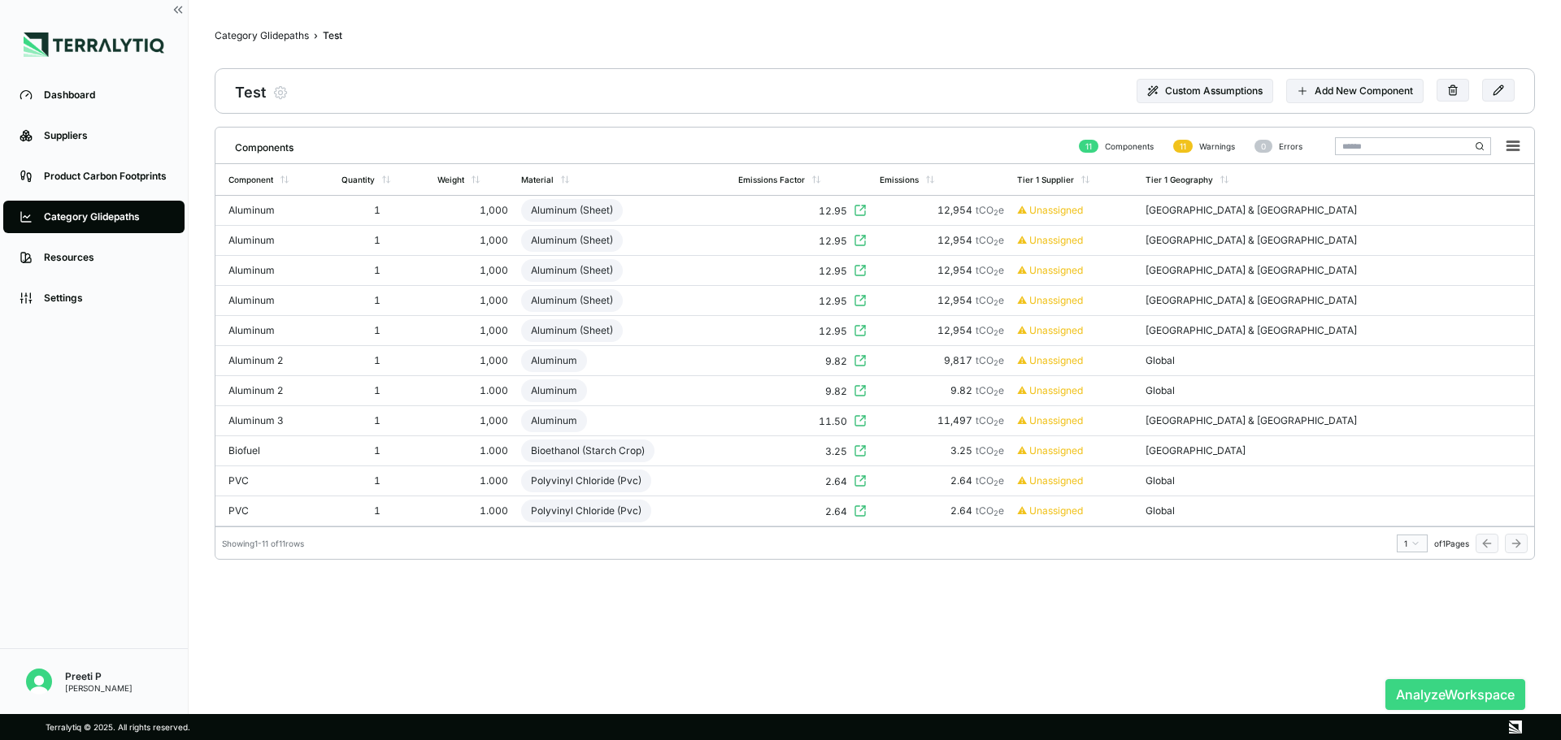
click at [1458, 687] on button "Analyze Workspace" at bounding box center [1455, 695] width 140 height 31
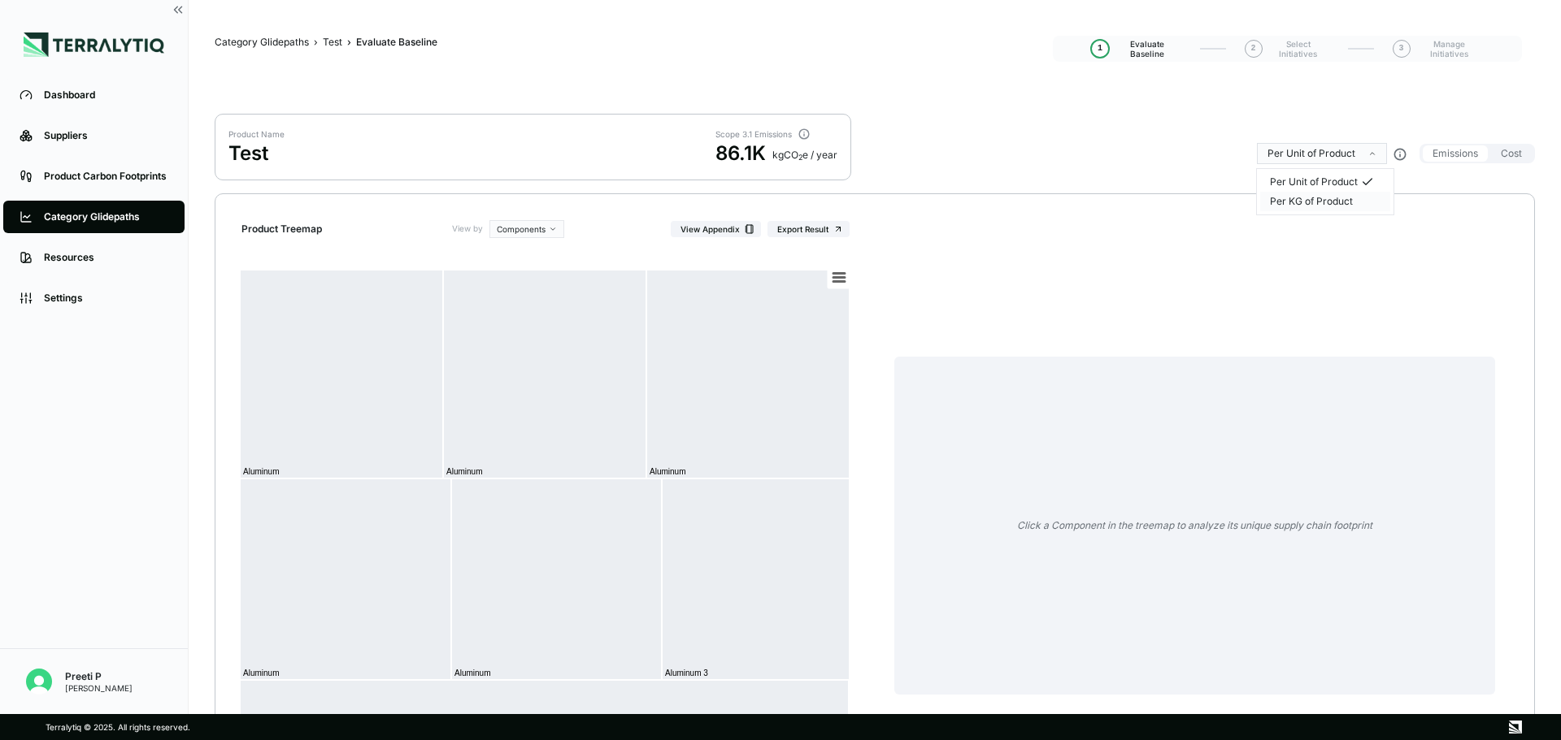
click at [1339, 200] on div "Per KG of Product" at bounding box center [1311, 201] width 83 height 13
click at [334, 35] on nav "Category Glidepaths › Test › Evaluate Baseline Evaluate Baseline" at bounding box center [634, 44] width 838 height 23
click at [332, 41] on div "Test" at bounding box center [333, 42] width 20 height 13
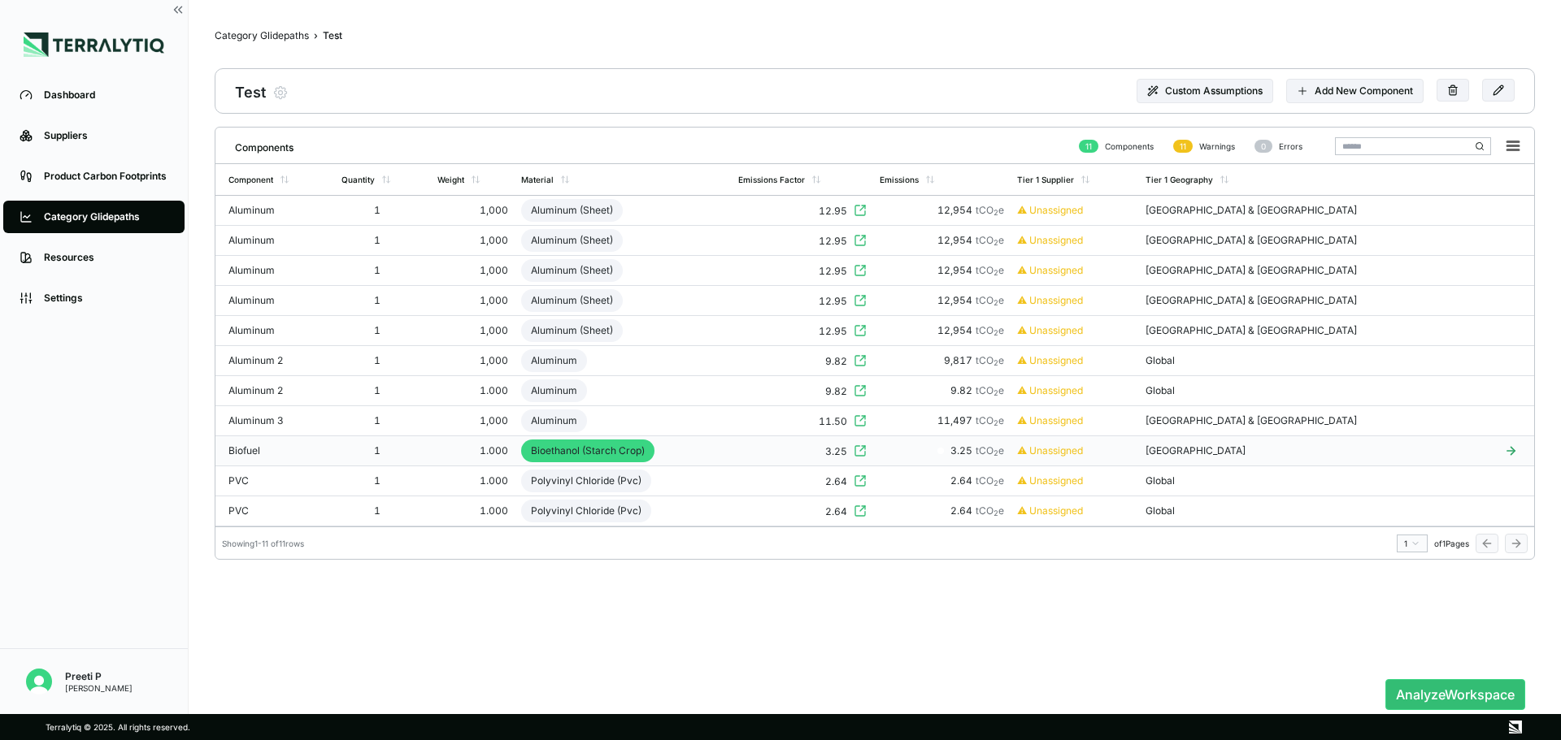
click at [1131, 450] on div "⚠ Unassigned" at bounding box center [1074, 451] width 115 height 13
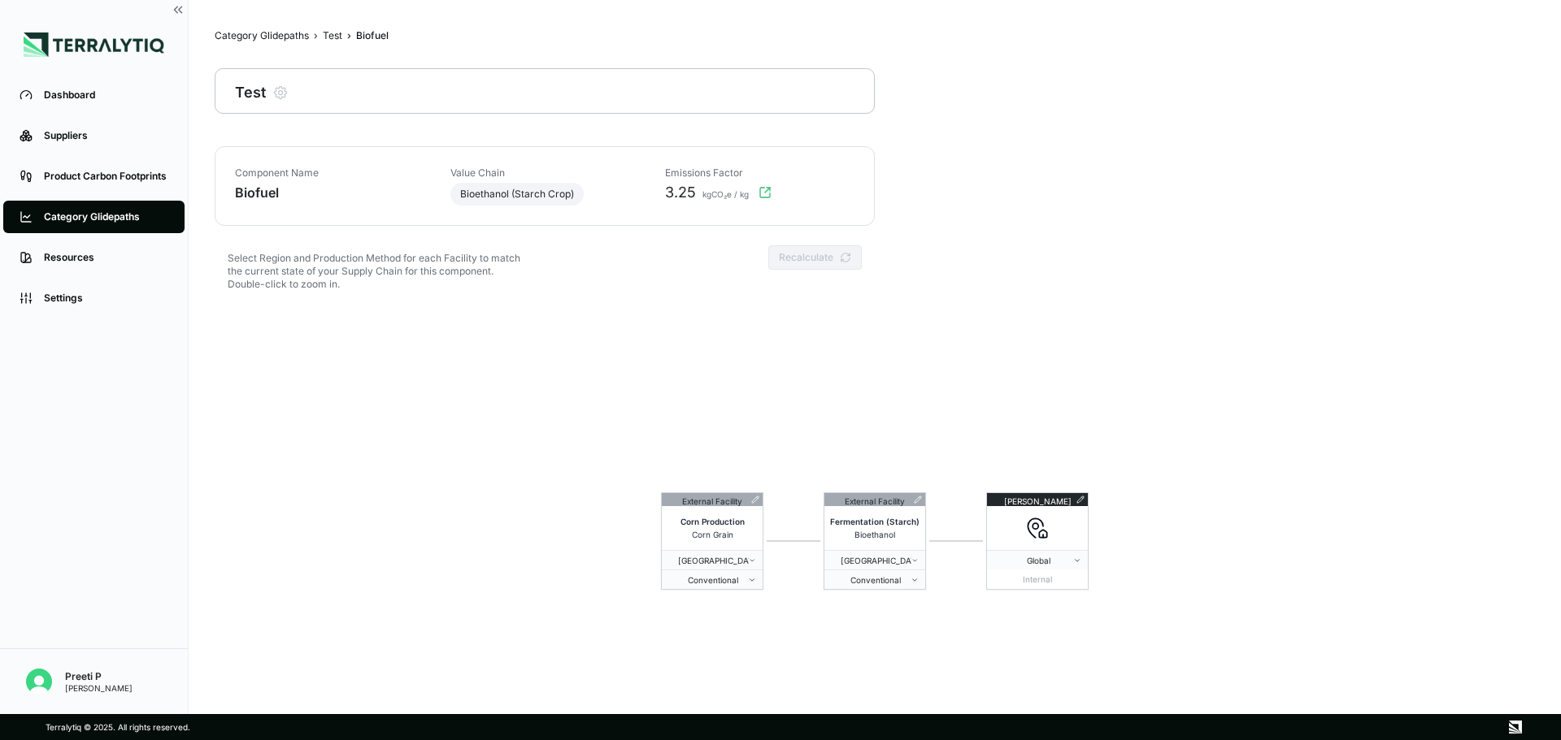
click at [493, 192] on span "Bioethanol (Starch Crop)" at bounding box center [517, 194] width 114 height 13
click at [761, 188] on icon "button" at bounding box center [765, 193] width 10 height 10
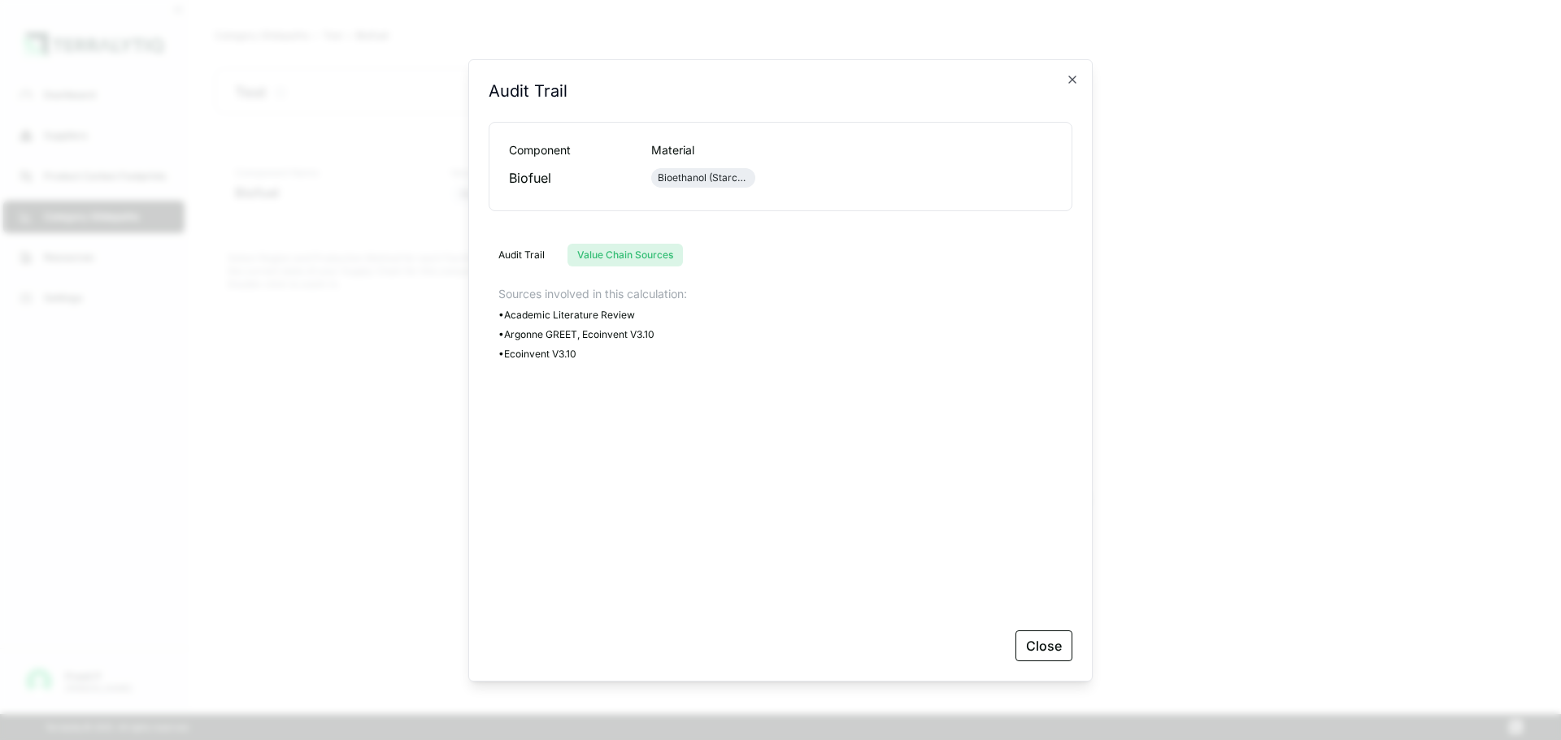
drag, startPoint x: 638, startPoint y: 253, endPoint x: 591, endPoint y: 276, distance: 52.7
click at [636, 256] on button "Value Chain Sources" at bounding box center [624, 255] width 115 height 23
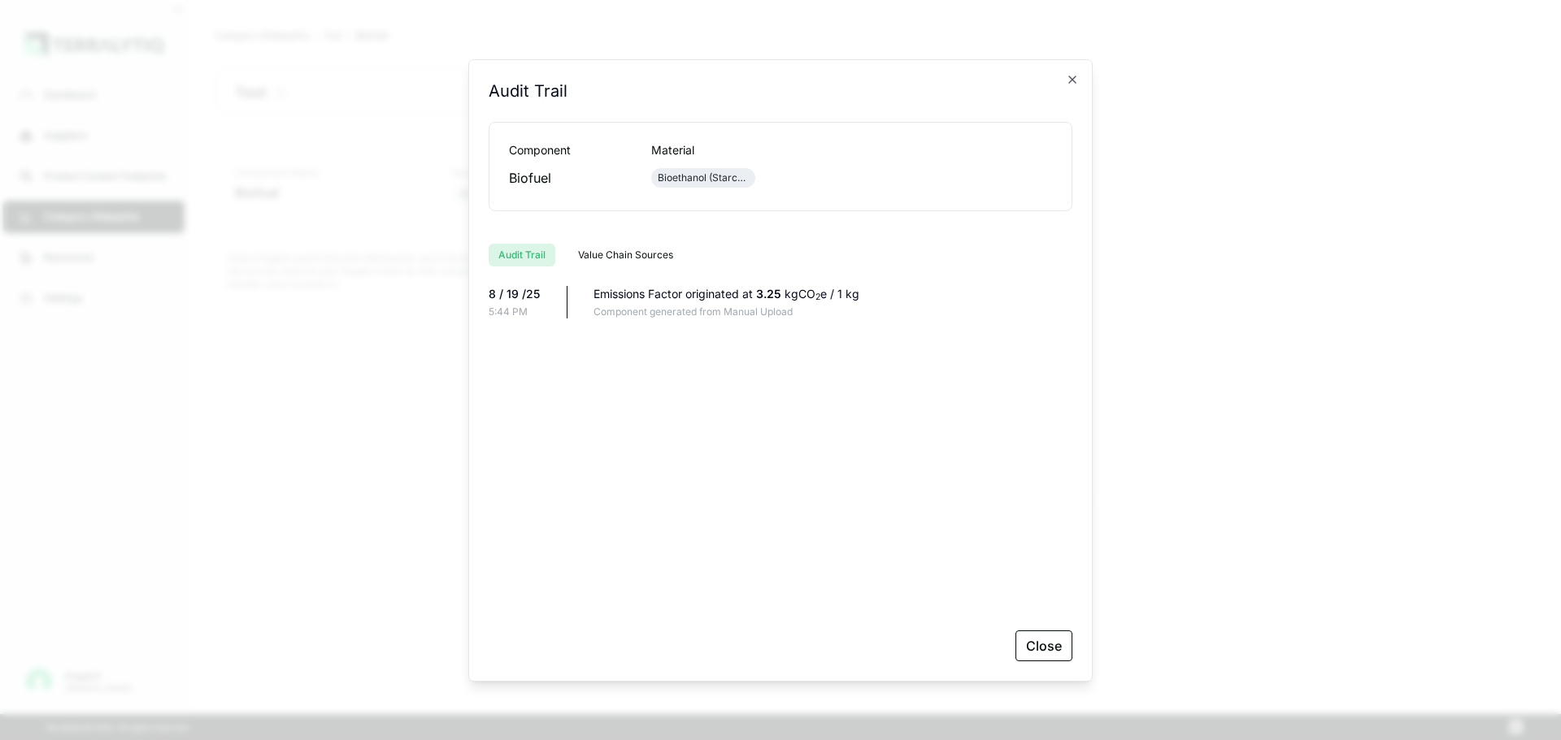
click at [523, 246] on button "Audit Trail" at bounding box center [522, 255] width 67 height 23
drag, startPoint x: 595, startPoint y: 241, endPoint x: 596, endPoint y: 250, distance: 9.8
click at [595, 242] on div "Audit Trail Value Chain Sources" at bounding box center [781, 249] width 584 height 36
click at [595, 256] on button "Value Chain Sources" at bounding box center [625, 255] width 115 height 23
click at [517, 258] on button "Audit Trail" at bounding box center [522, 255] width 67 height 23
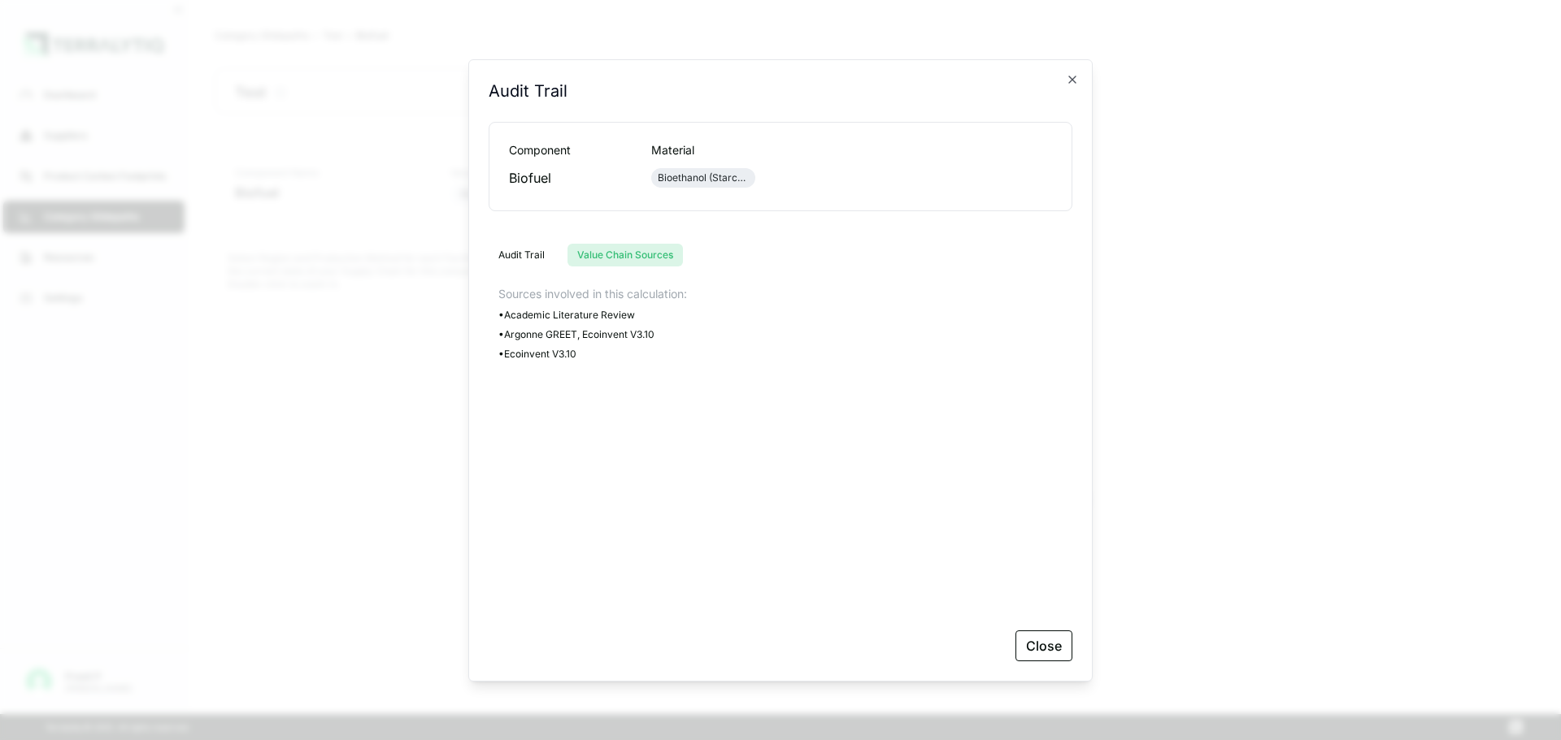
click at [610, 249] on button "Value Chain Sources" at bounding box center [624, 255] width 115 height 23
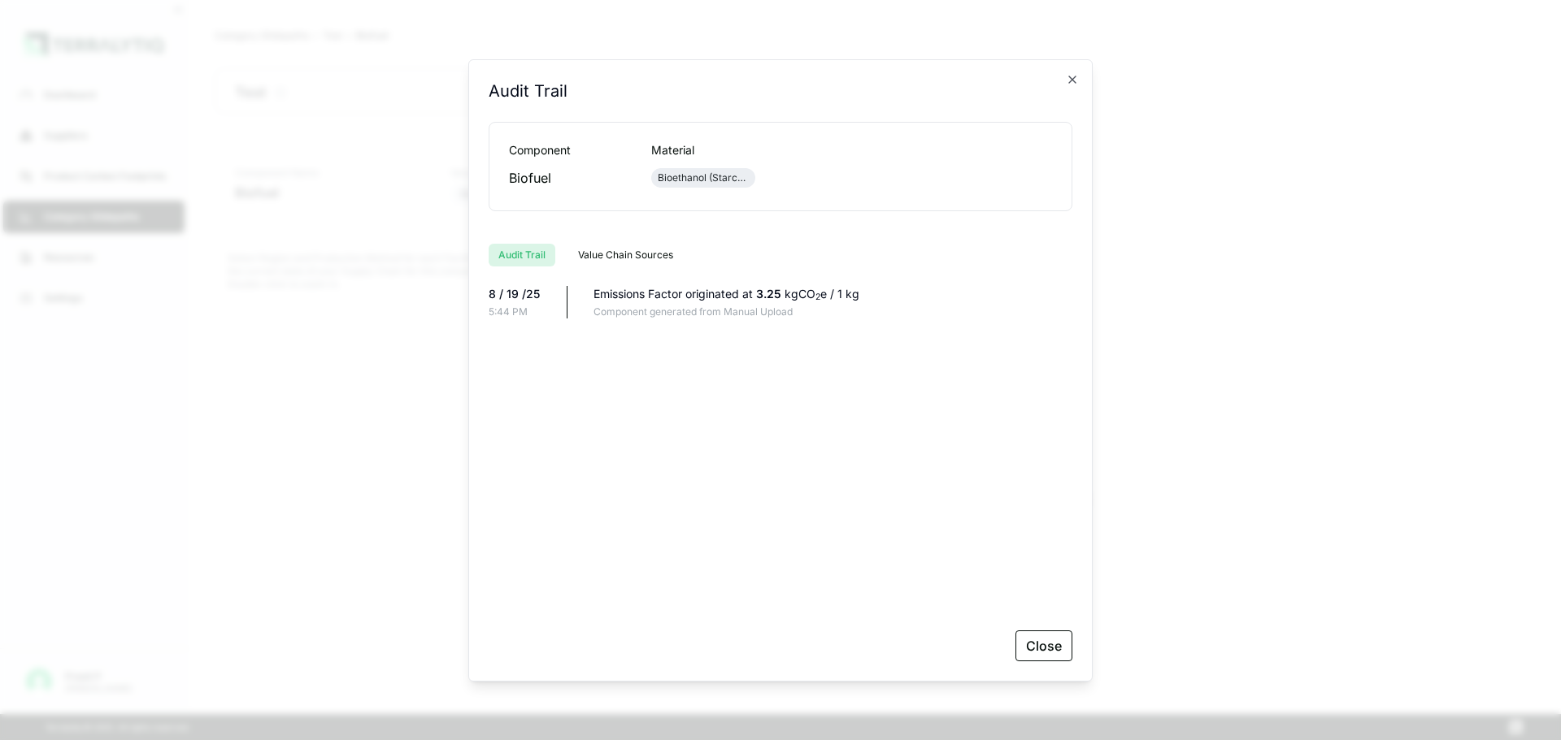
click at [547, 254] on button "Audit Trail" at bounding box center [522, 255] width 67 height 23
click at [1072, 79] on icon "button" at bounding box center [1072, 79] width 7 height 7
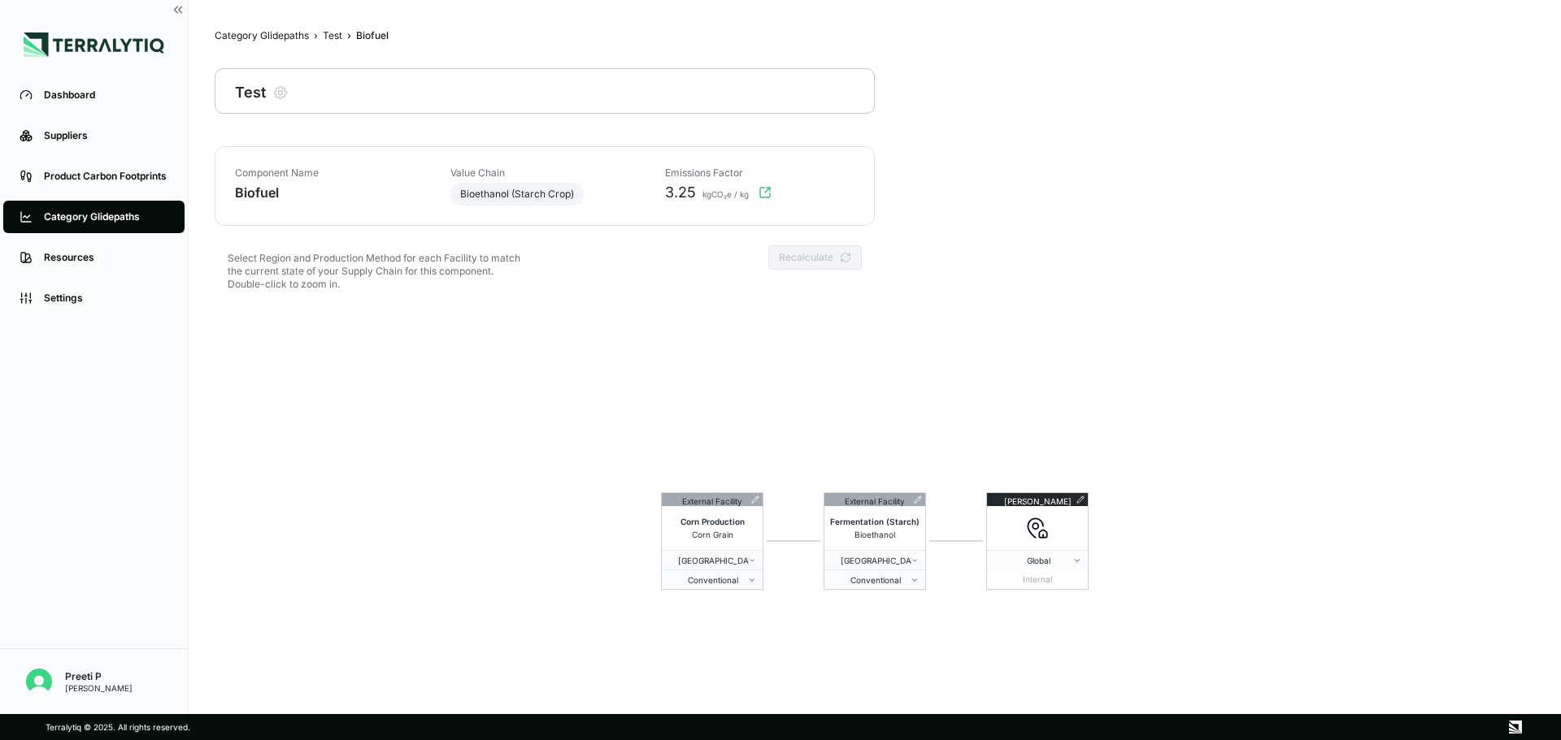
click at [404, 259] on div "Select Region and Production Method for each Facility to match the current stat…" at bounding box center [374, 268] width 319 height 46
drag, startPoint x: 296, startPoint y: 263, endPoint x: 390, endPoint y: 297, distance: 100.0
click at [307, 271] on div "Select Region and Production Method for each Facility to match the current stat…" at bounding box center [374, 268] width 319 height 46
click at [362, 281] on div "Select Region and Production Method for each Facility to match the current stat…" at bounding box center [374, 268] width 319 height 46
drag, startPoint x: 345, startPoint y: 276, endPoint x: 256, endPoint y: 241, distance: 96.3
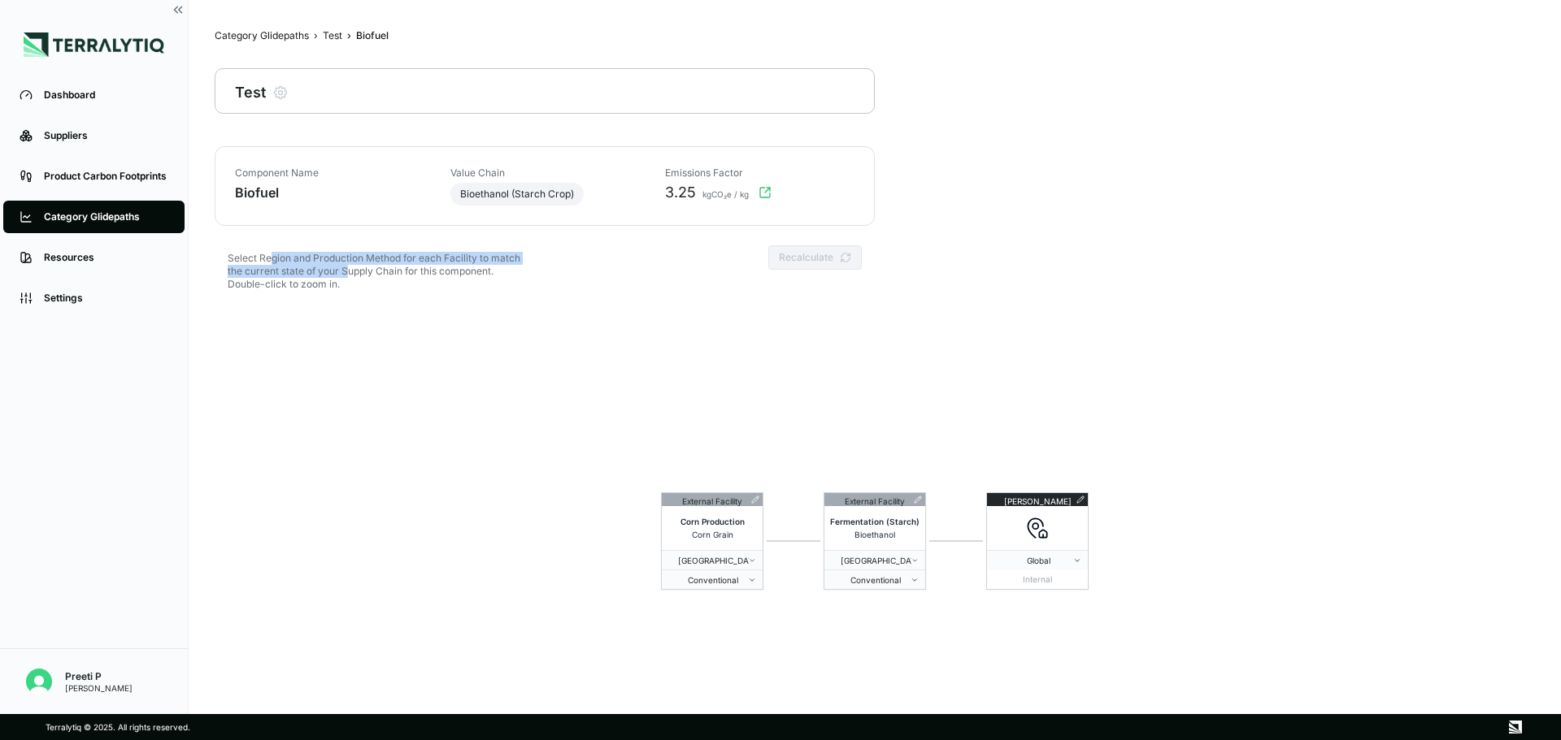
click at [263, 250] on div "Select Region and Production Method for each Facility to match the current stat…" at bounding box center [374, 268] width 319 height 46
drag, startPoint x: 319, startPoint y: 280, endPoint x: 368, endPoint y: 290, distance: 50.7
click at [323, 280] on div "Select Region and Production Method for each Facility to match the current stat…" at bounding box center [374, 268] width 319 height 46
click at [337, 39] on div "Test" at bounding box center [333, 35] width 20 height 13
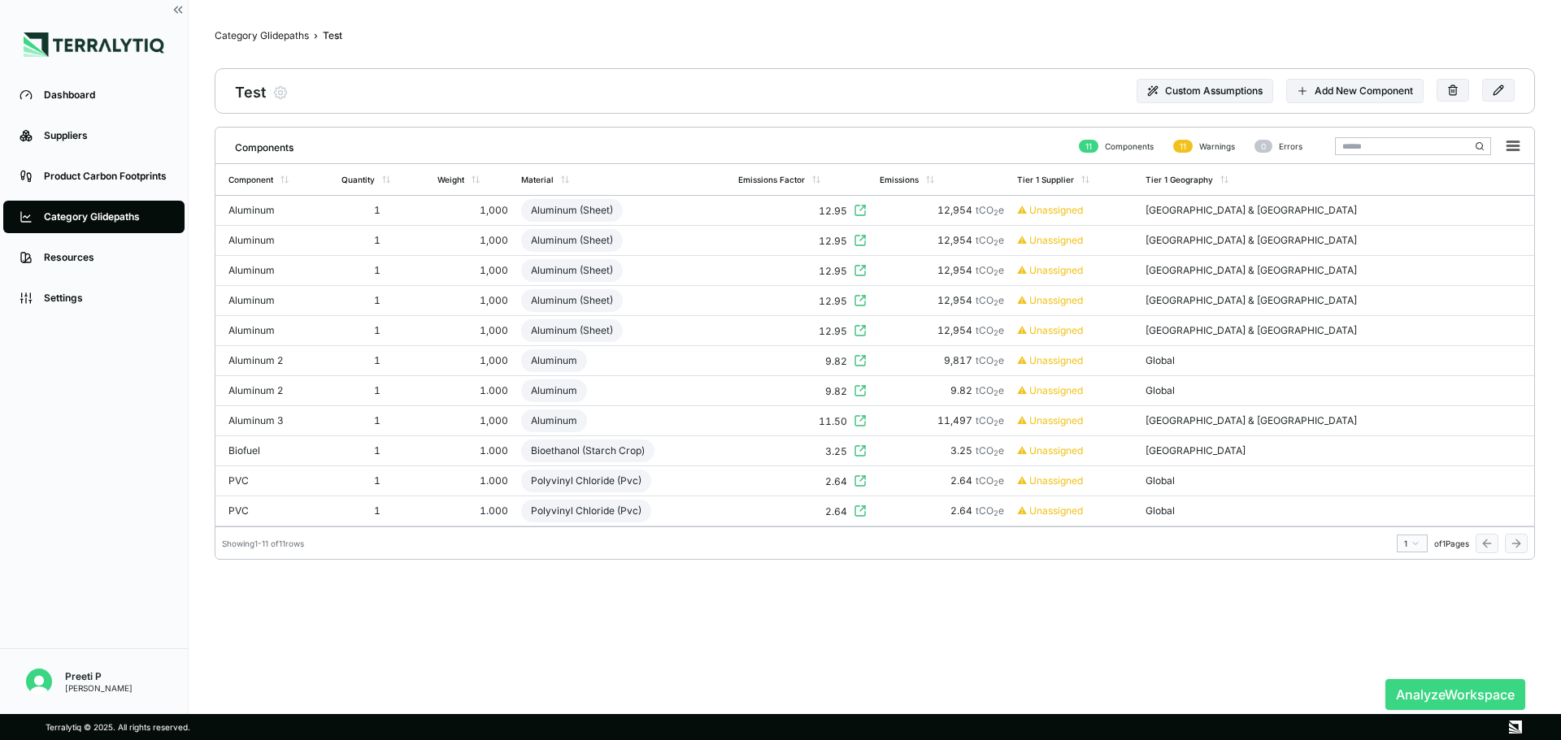
click at [1470, 700] on button "Analyze Workspace" at bounding box center [1455, 695] width 140 height 31
